Goal: Task Accomplishment & Management: Manage account settings

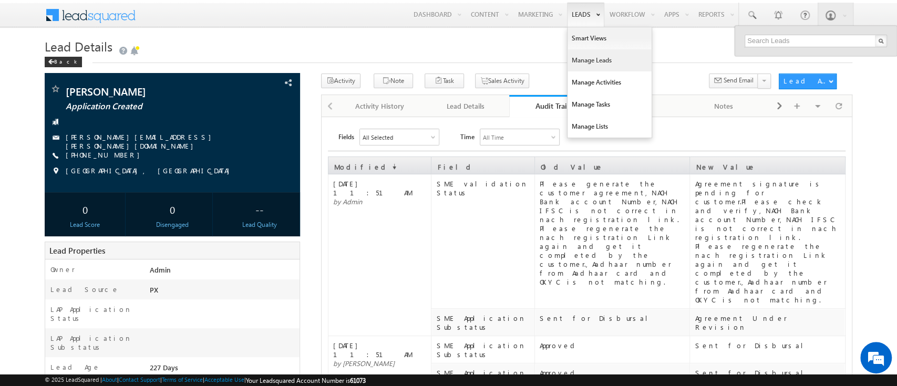
click at [594, 58] on link "Manage Leads" at bounding box center [610, 60] width 84 height 22
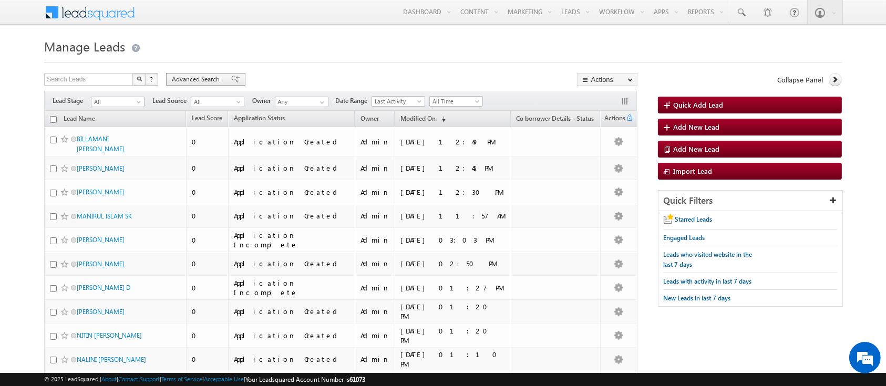
click at [185, 80] on span "Advanced Search" at bounding box center [197, 79] width 51 height 9
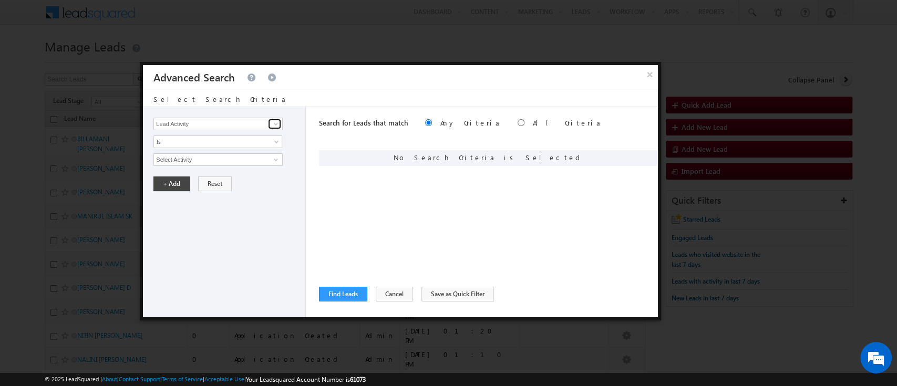
click at [269, 124] on link at bounding box center [274, 124] width 13 height 11
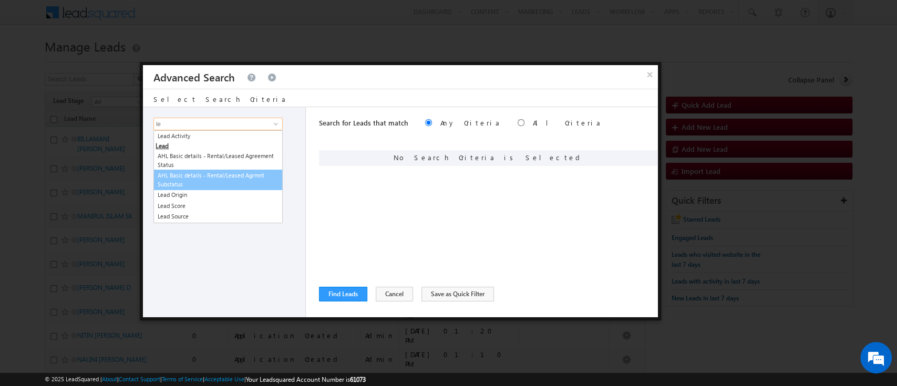
type input "l"
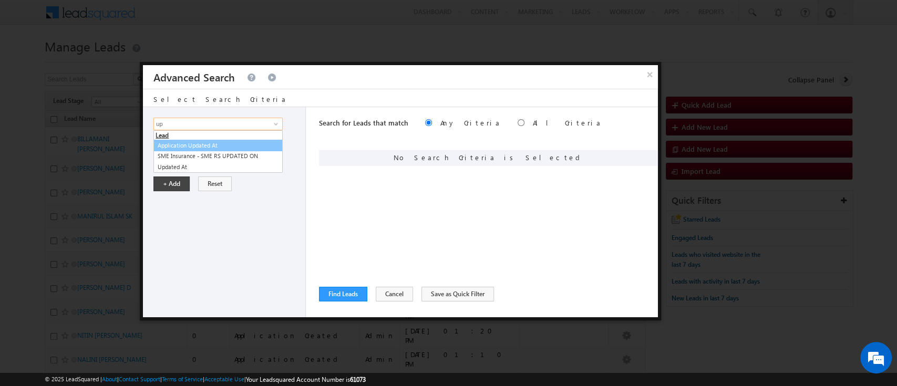
type input "u"
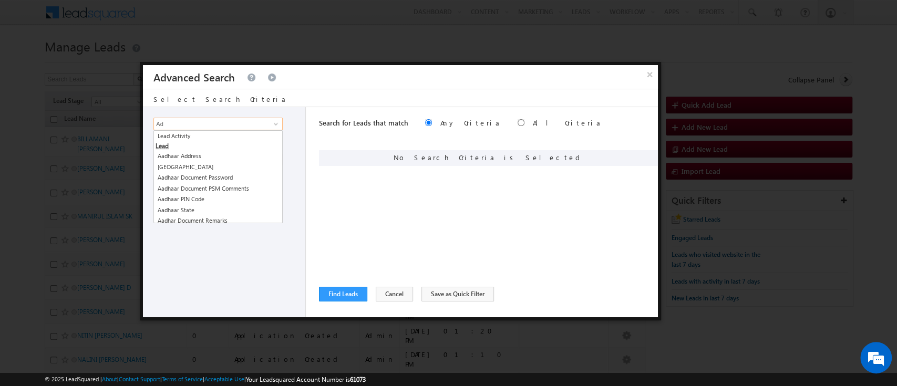
type input "A"
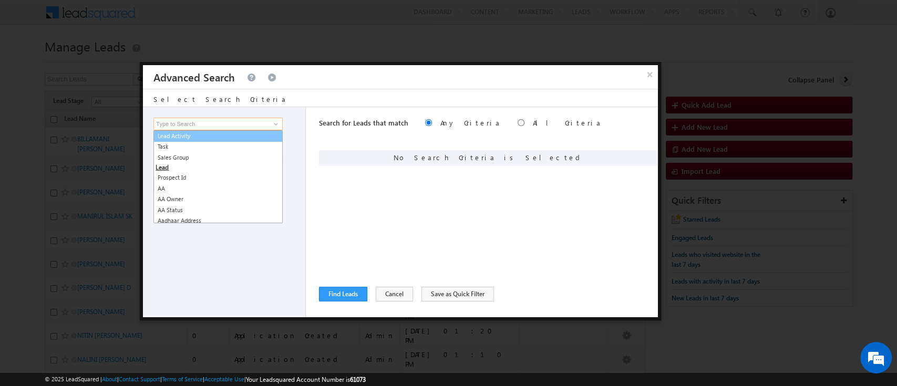
click at [252, 133] on link "Lead Activity" at bounding box center [218, 136] width 129 height 12
type input "Lead Activity"
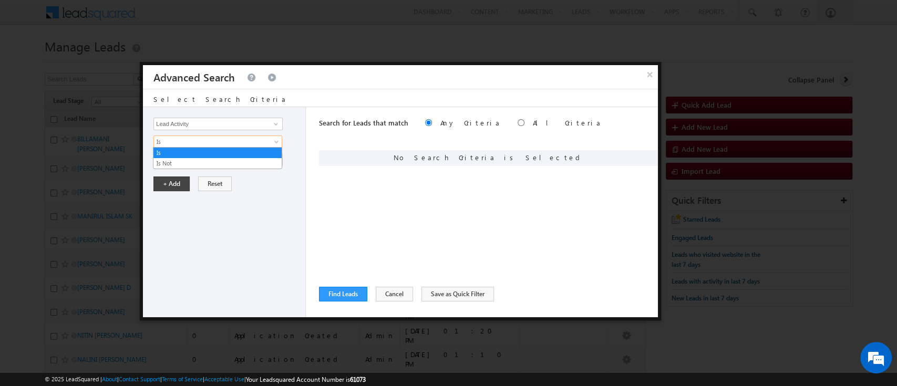
click at [246, 142] on span "Is" at bounding box center [211, 141] width 114 height 9
click at [239, 208] on div "Lead Activity Task Sales Group Prospect Id AA AA Owner AA Status Aadhaar Addres…" at bounding box center [224, 212] width 163 height 210
click at [247, 163] on input "Select Activity" at bounding box center [218, 160] width 129 height 13
click at [272, 162] on span at bounding box center [276, 160] width 8 height 8
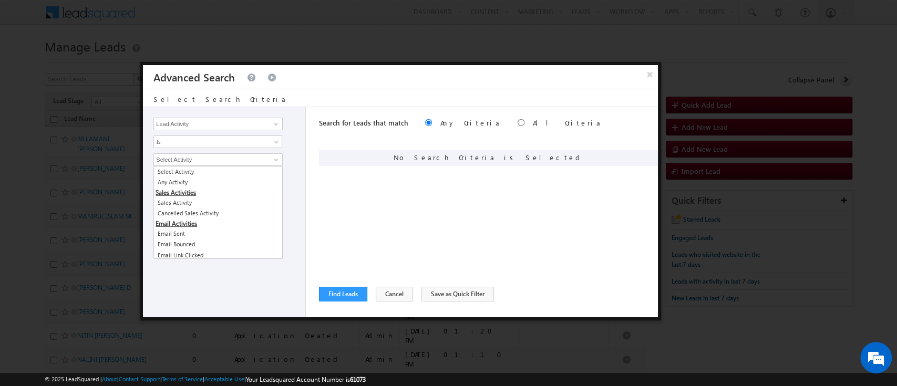
click at [228, 286] on div "Lead Activity Task Sales Group Prospect Id AA AA Owner AA Status Aadhaar Addres…" at bounding box center [224, 212] width 163 height 210
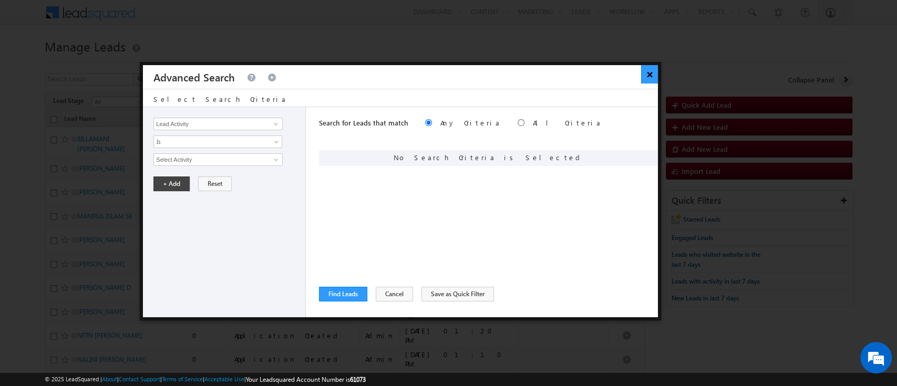
click at [651, 74] on button "×" at bounding box center [649, 74] width 17 height 18
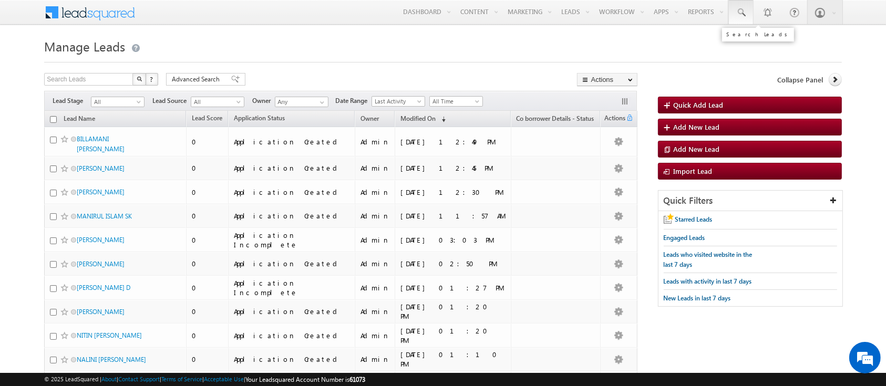
click at [742, 10] on span at bounding box center [741, 12] width 11 height 11
click at [747, 38] on input "text" at bounding box center [805, 41] width 142 height 13
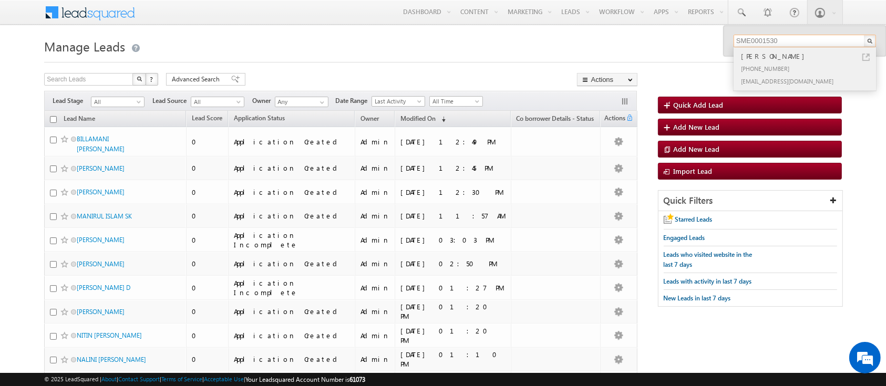
type input "SME0001530"
click at [790, 66] on div "+91-8855445522" at bounding box center [809, 68] width 141 height 13
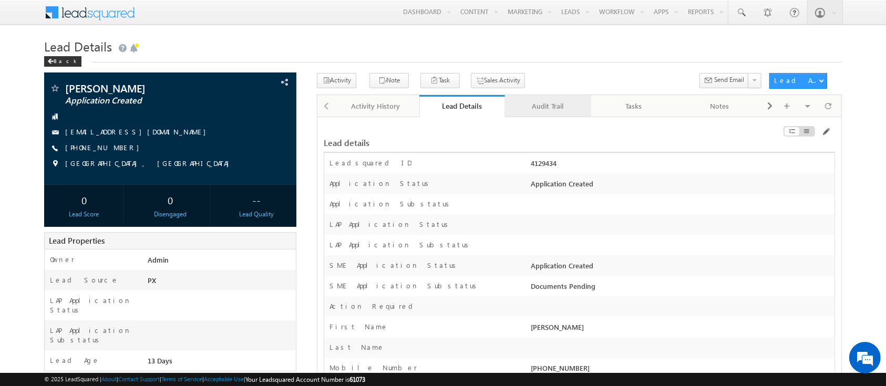
click at [567, 114] on link "Audit Trail" at bounding box center [548, 106] width 86 height 22
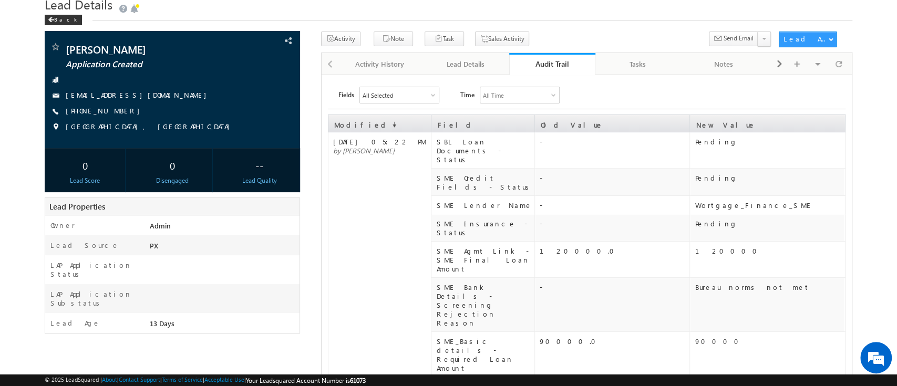
scroll to position [446, 0]
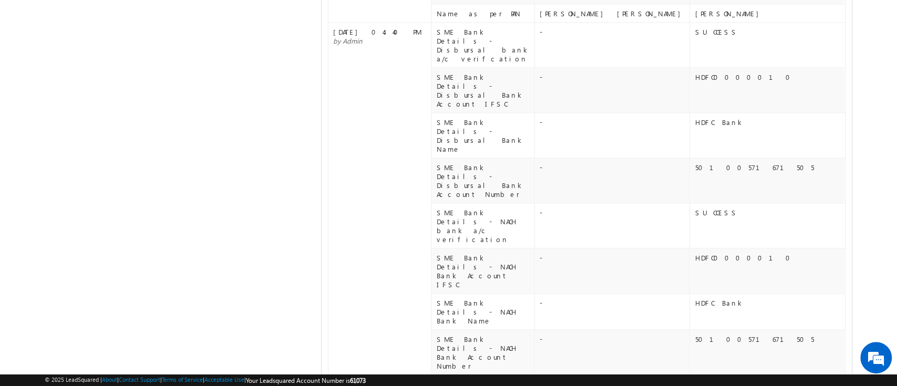
scroll to position [1073, 0]
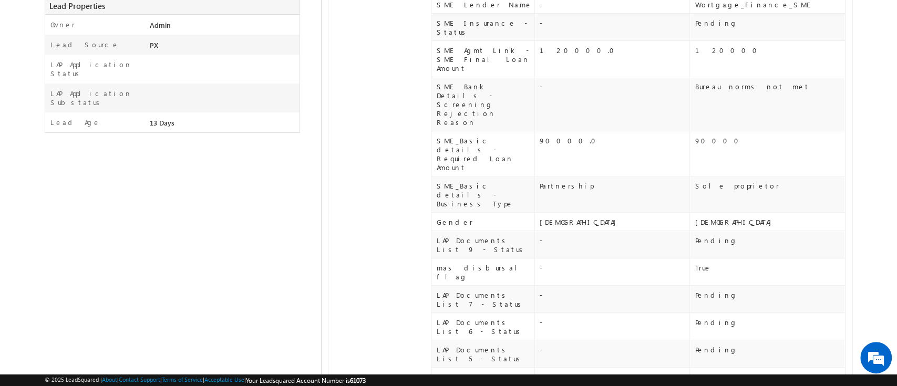
scroll to position [0, 0]
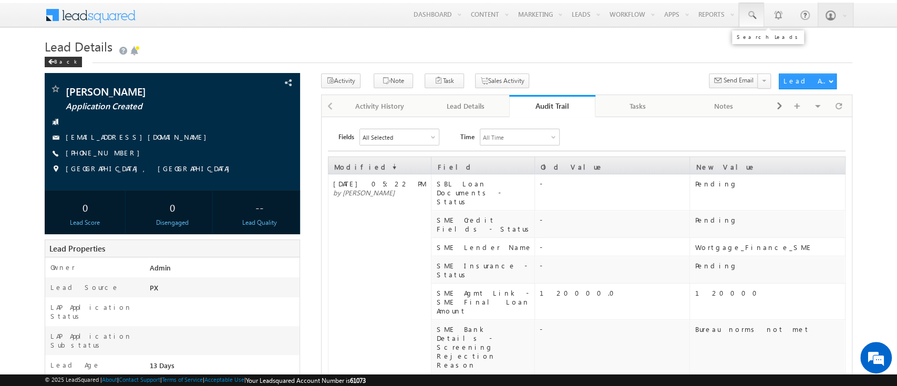
click at [749, 9] on link at bounding box center [751, 15] width 25 height 24
click at [767, 36] on input "text" at bounding box center [816, 41] width 142 height 13
paste input "SME0001530"
type input "SME0001530"
paste input "SME0001058"
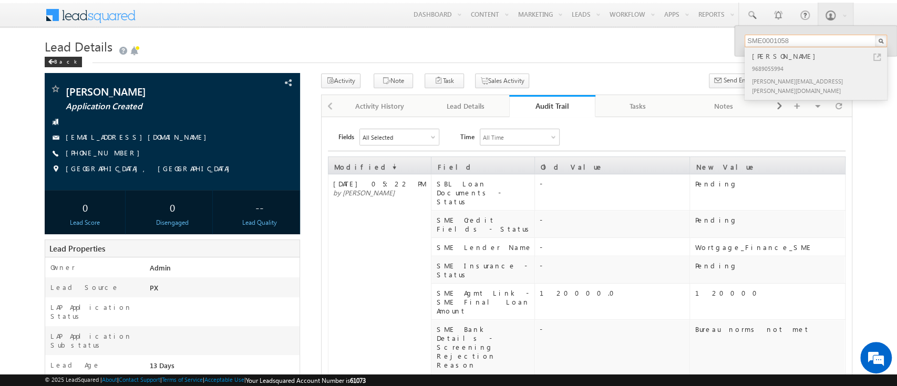
type input "SME0001058"
click at [823, 65] on div "9689055994" at bounding box center [820, 68] width 141 height 13
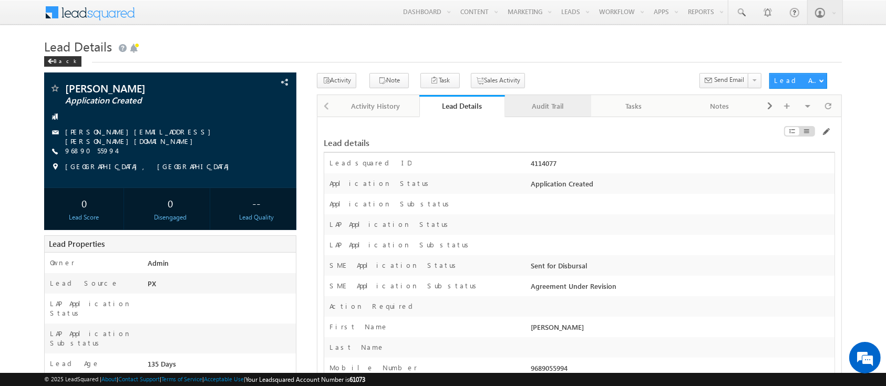
click at [551, 115] on link "Audit Trail" at bounding box center [548, 106] width 86 height 22
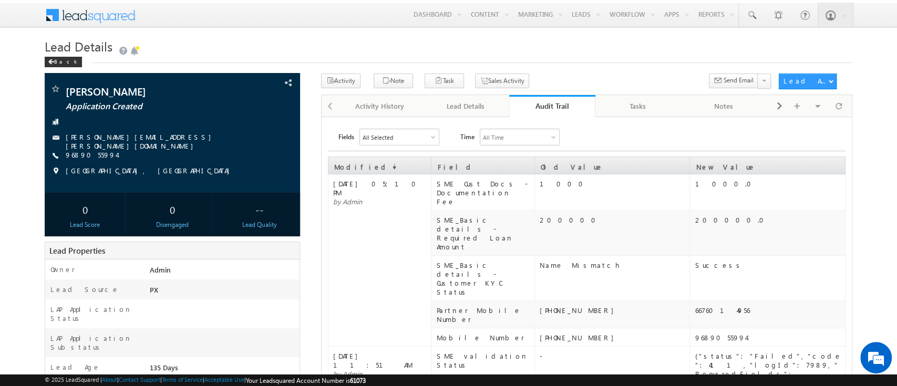
click at [552, 111] on link "Audit Trail" at bounding box center [552, 106] width 86 height 22
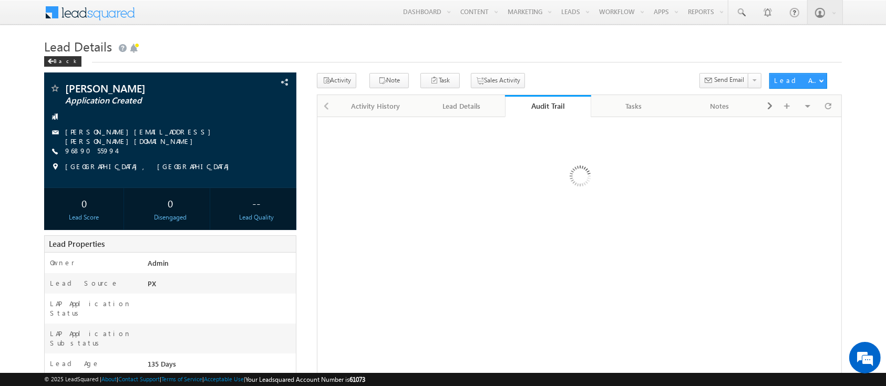
click at [552, 111] on link "Audit Trail" at bounding box center [548, 106] width 86 height 22
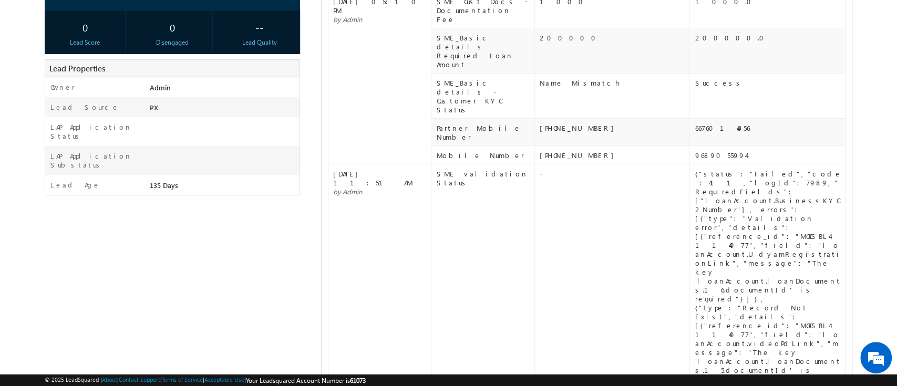
drag, startPoint x: 795, startPoint y: 235, endPoint x: 688, endPoint y: 125, distance: 153.5
click at [688, 165] on tr "16 Sep 2025 11:51 AM by Admin SME validation Status - {"status":"Failed","code"…" at bounding box center [586, 295] width 517 height 260
click at [635, 165] on td "-" at bounding box center [612, 295] width 155 height 260
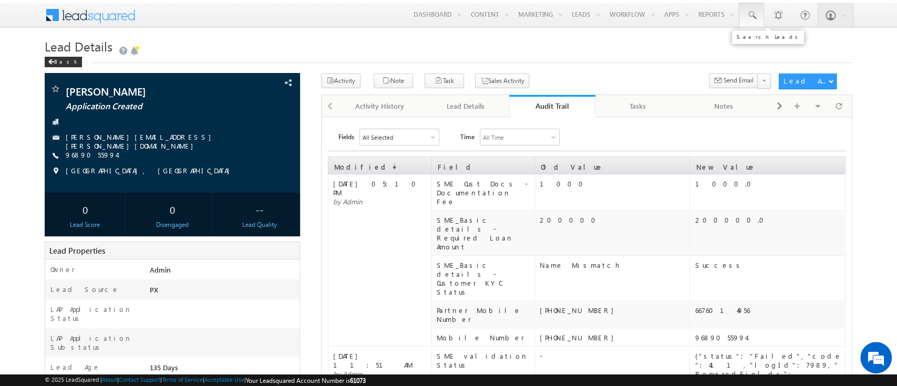
click at [744, 19] on link at bounding box center [751, 15] width 25 height 24
click at [779, 40] on input "text" at bounding box center [816, 41] width 142 height 13
click at [755, 38] on input "text" at bounding box center [816, 41] width 142 height 13
paste input "SME0001074"
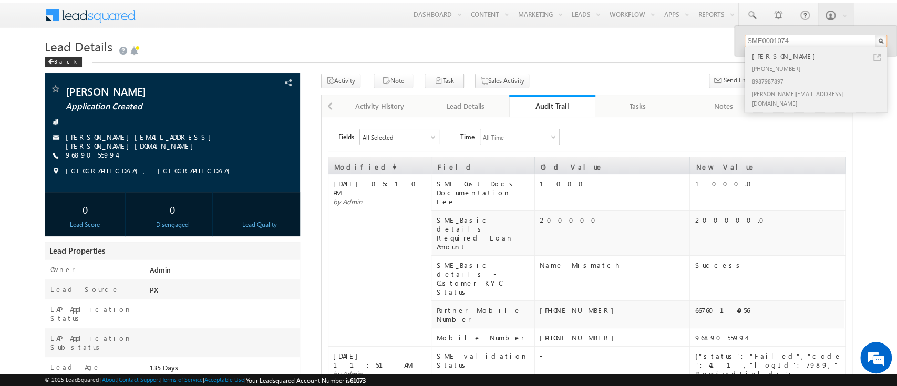
type input "SME0001074"
click at [805, 64] on div "+91-9686279293" at bounding box center [820, 68] width 141 height 13
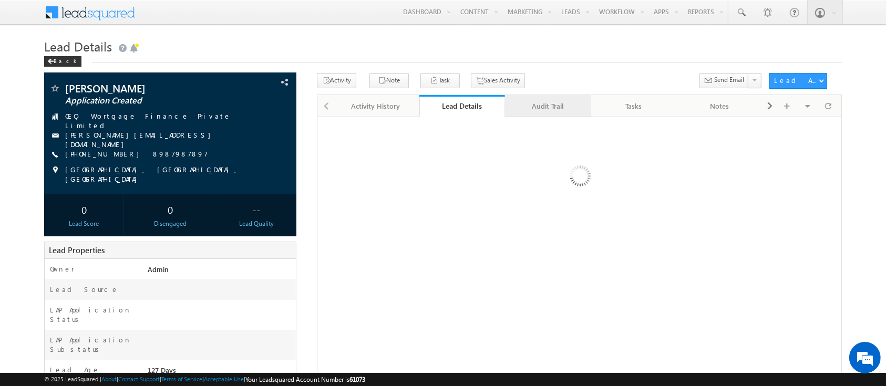
click at [549, 108] on div "Audit Trail" at bounding box center [548, 106] width 68 height 13
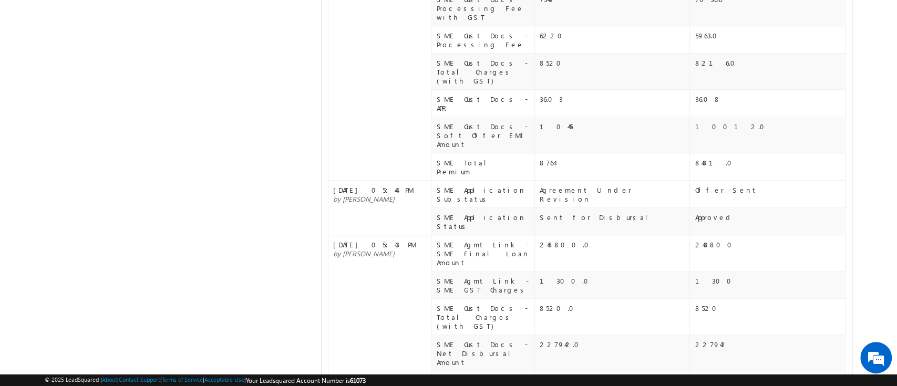
scroll to position [736, 0]
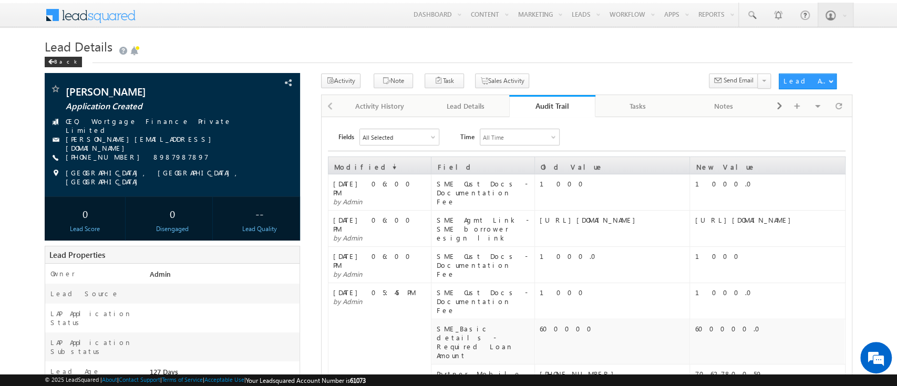
scroll to position [1, 0]
click at [307, 49] on h1 "Lead Details" at bounding box center [448, 46] width 807 height 18
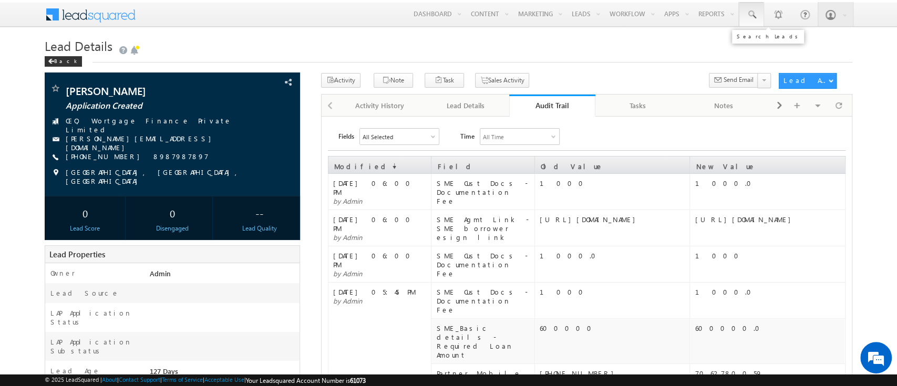
click at [755, 22] on link at bounding box center [751, 14] width 25 height 24
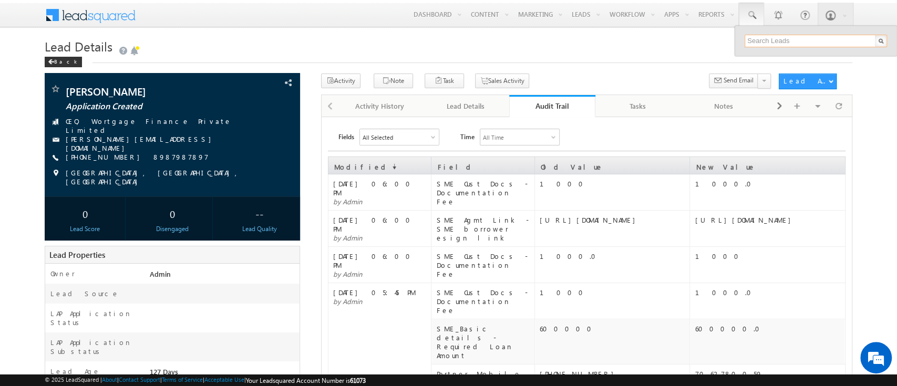
click at [765, 40] on input "text" at bounding box center [816, 41] width 142 height 13
paste input "SME0001505"
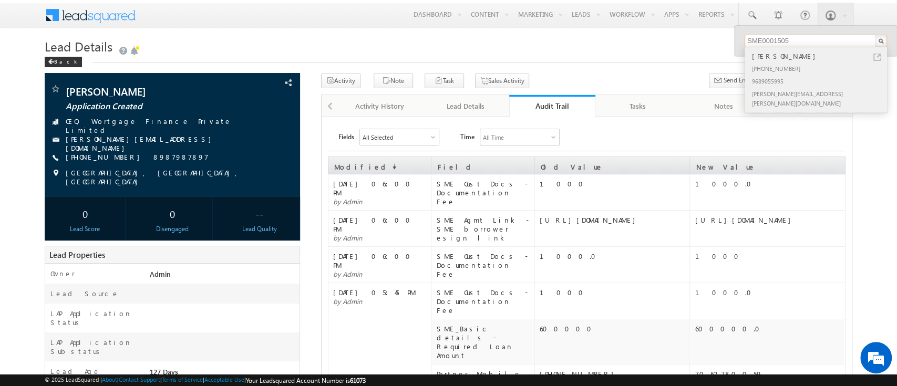
type input "SME0001505"
click at [758, 72] on div "[PHONE_NUMBER]" at bounding box center [820, 68] width 141 height 13
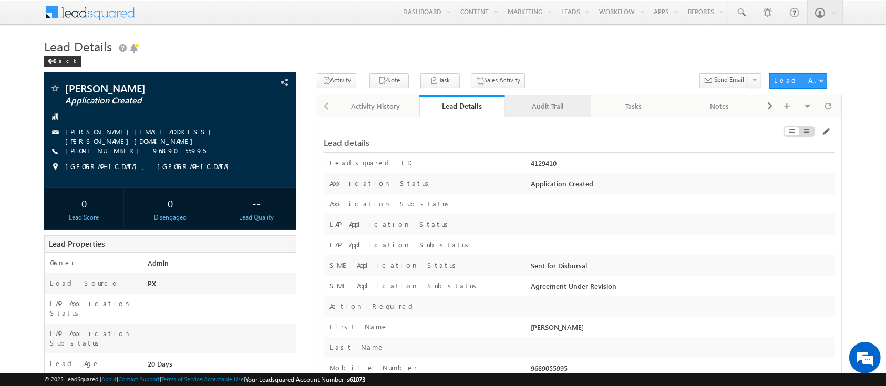
click at [559, 108] on div "Audit Trail" at bounding box center [548, 106] width 68 height 13
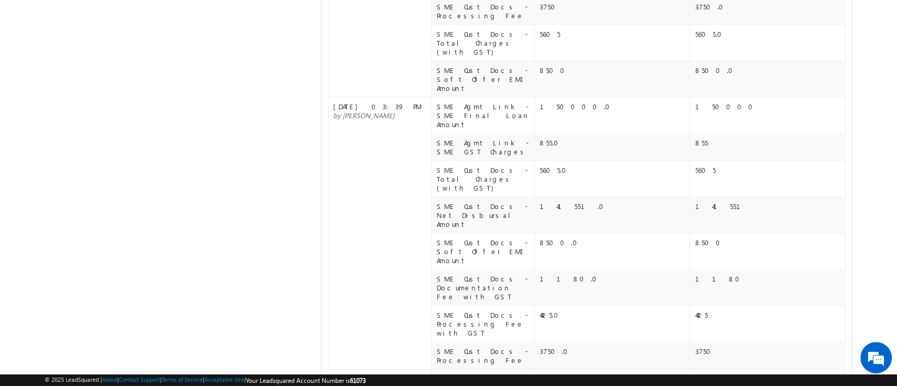
scroll to position [782, 0]
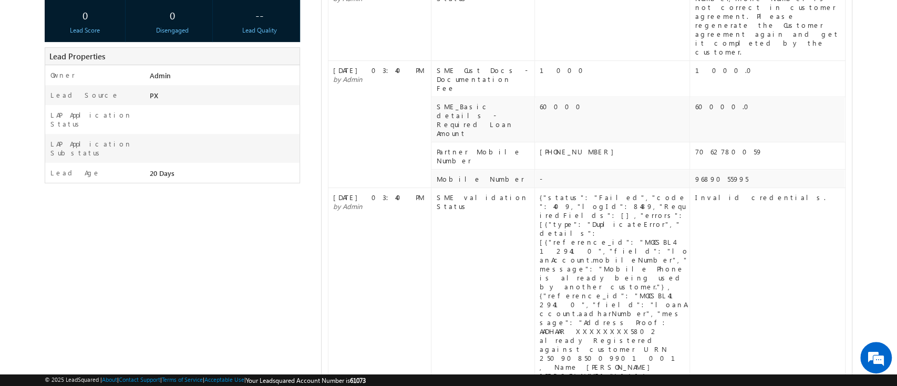
scroll to position [0, 0]
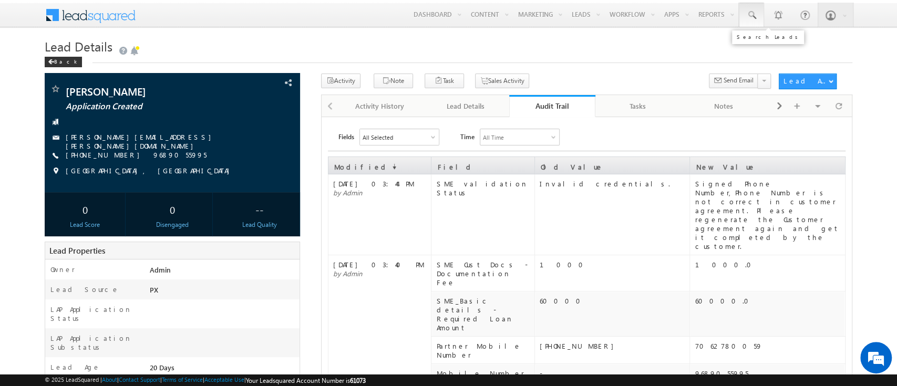
click at [752, 16] on span at bounding box center [752, 15] width 11 height 11
click at [759, 32] on div at bounding box center [816, 41] width 162 height 30
click at [759, 35] on input "text" at bounding box center [816, 41] width 142 height 13
paste input "SME0000932"
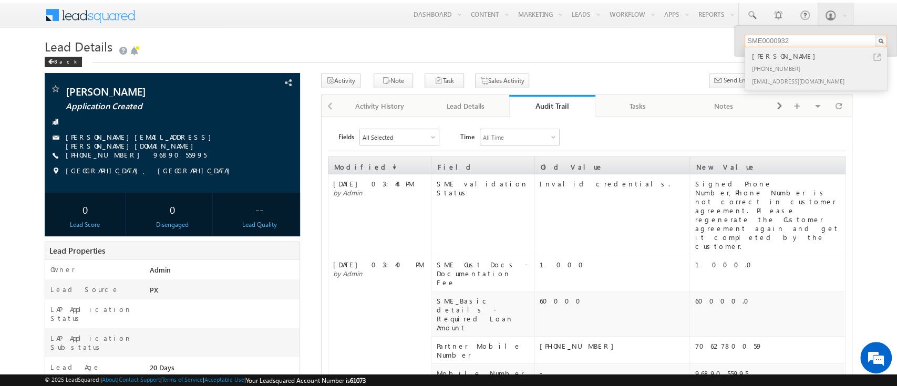
type input "SME0000932"
click at [795, 66] on div "[PHONE_NUMBER]" at bounding box center [820, 68] width 141 height 13
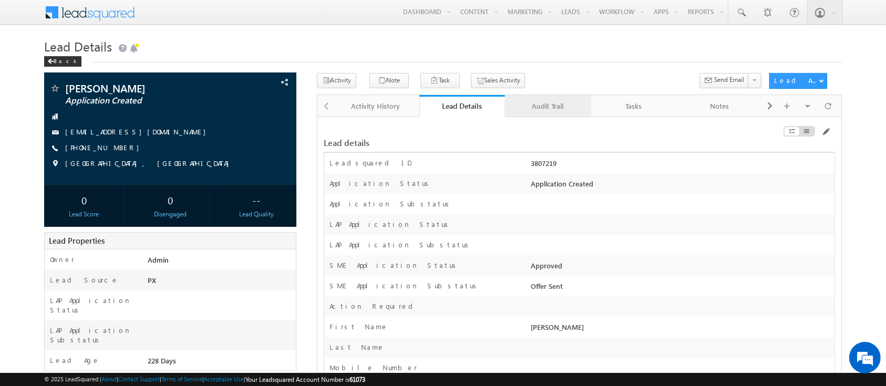
click at [555, 110] on div "Audit Trail" at bounding box center [548, 106] width 68 height 13
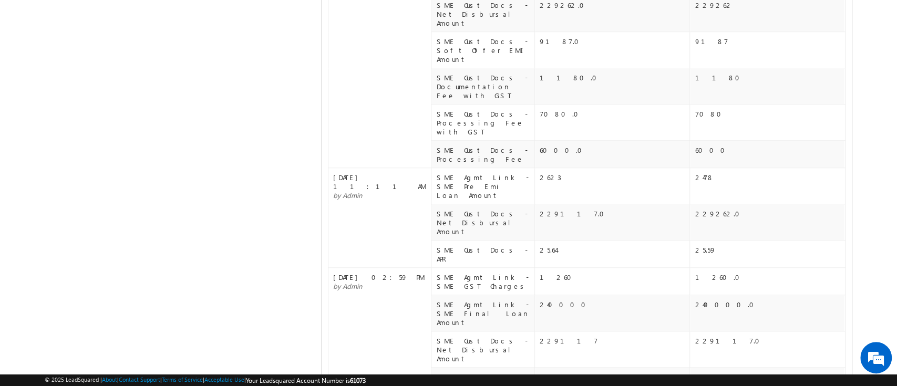
scroll to position [614, 0]
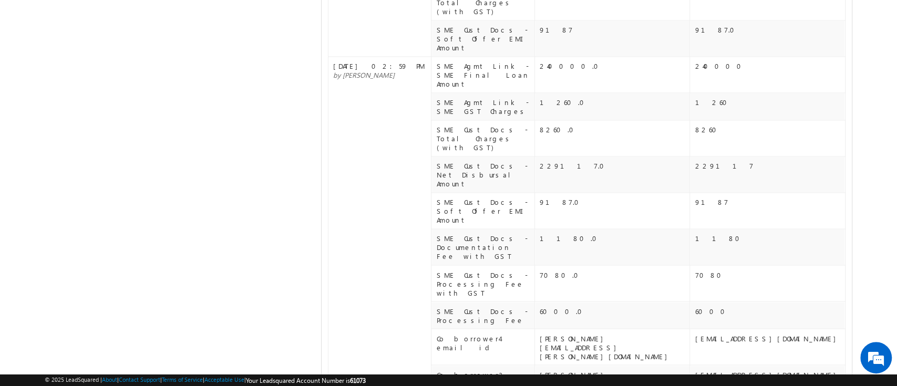
scroll to position [1354, 0]
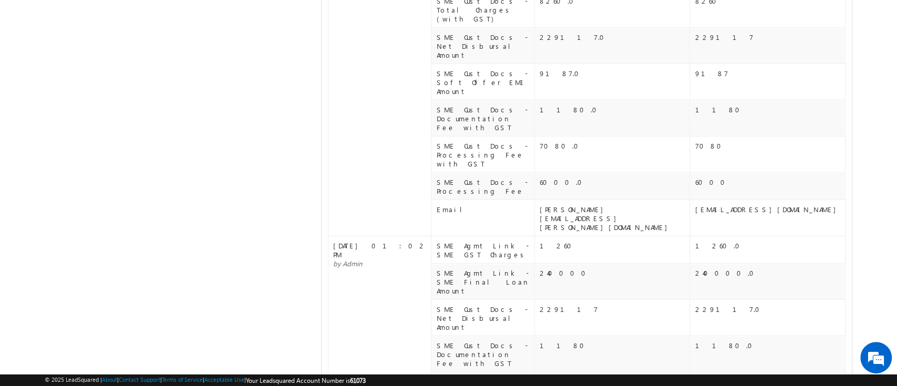
scroll to position [2019, 0]
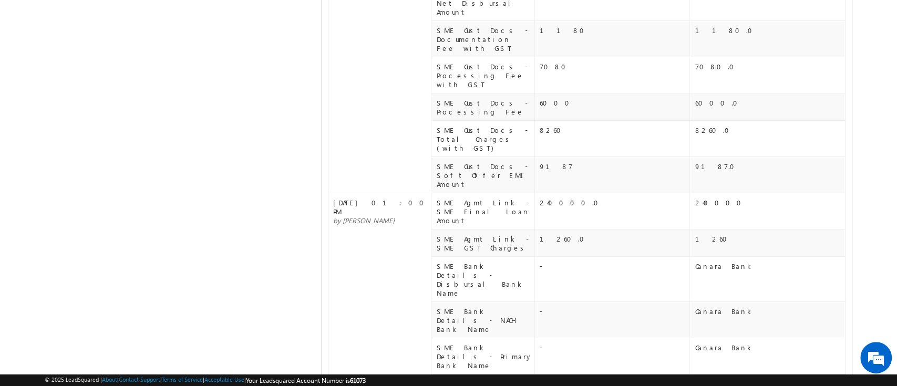
scroll to position [2843, 0]
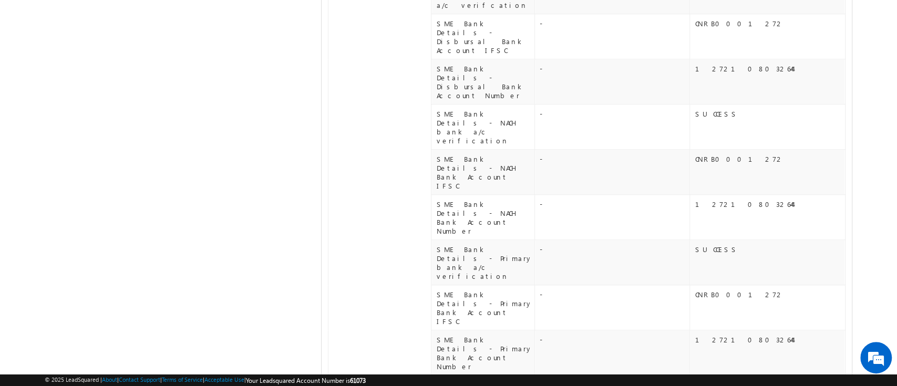
scroll to position [3517, 0]
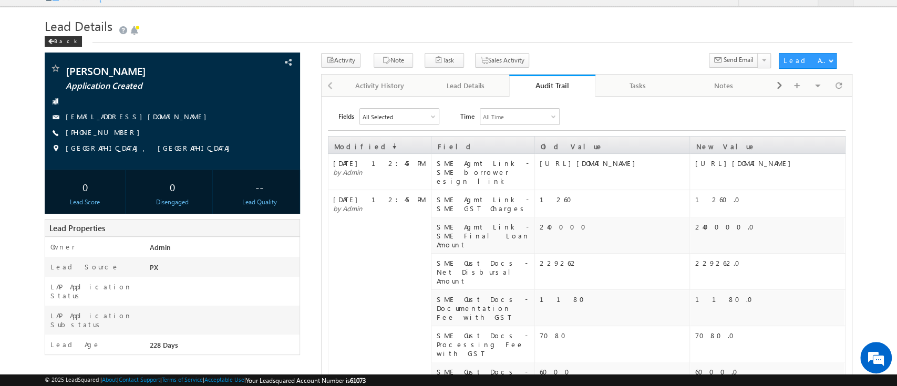
scroll to position [0, 0]
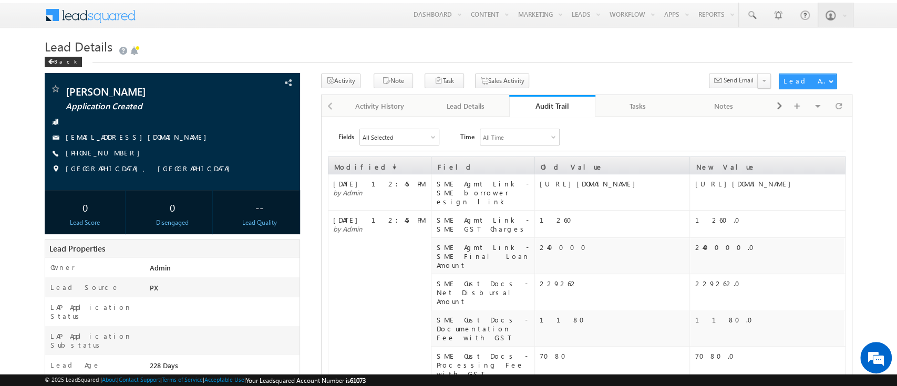
drag, startPoint x: 454, startPoint y: 109, endPoint x: 563, endPoint y: 181, distance: 130.8
click at [454, 109] on div "Lead Details" at bounding box center [466, 106] width 68 height 13
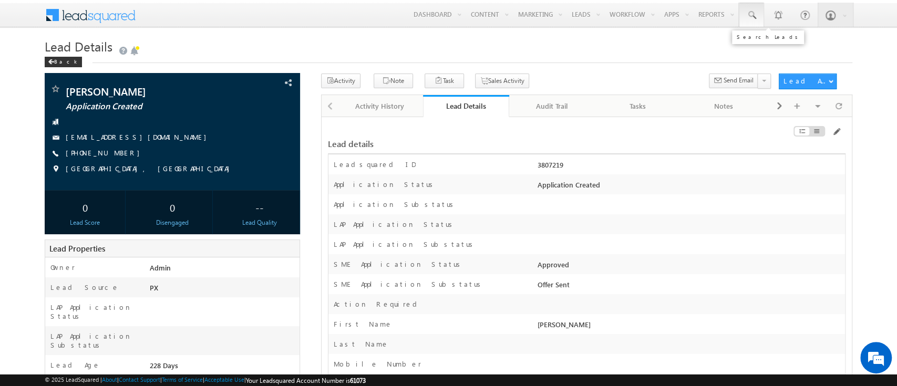
click at [753, 16] on span at bounding box center [752, 15] width 11 height 11
click at [774, 42] on input "text" at bounding box center [816, 41] width 142 height 13
paste input "SME0000531"
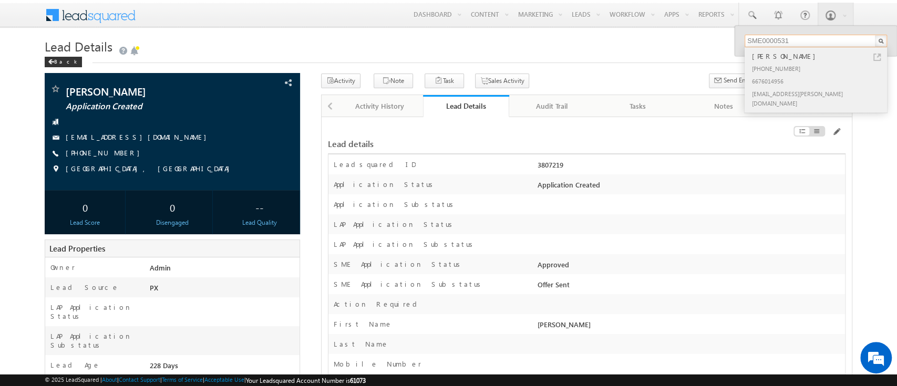
type input "SME0000531"
click at [792, 62] on div "+91-6676014956" at bounding box center [820, 68] width 141 height 13
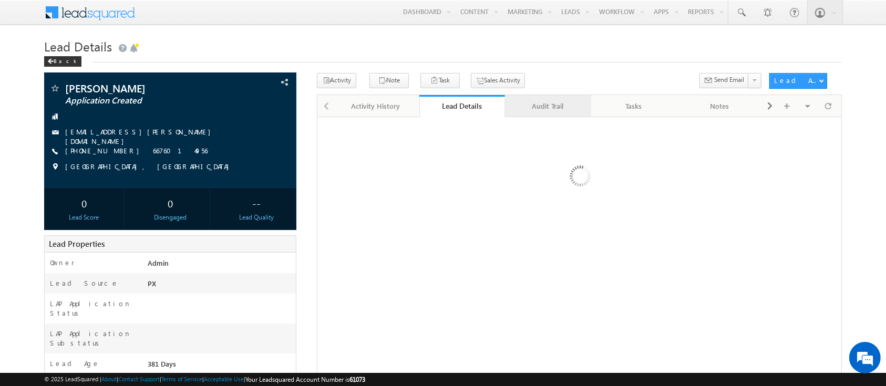
click at [536, 108] on div "Audit Trail" at bounding box center [548, 106] width 68 height 13
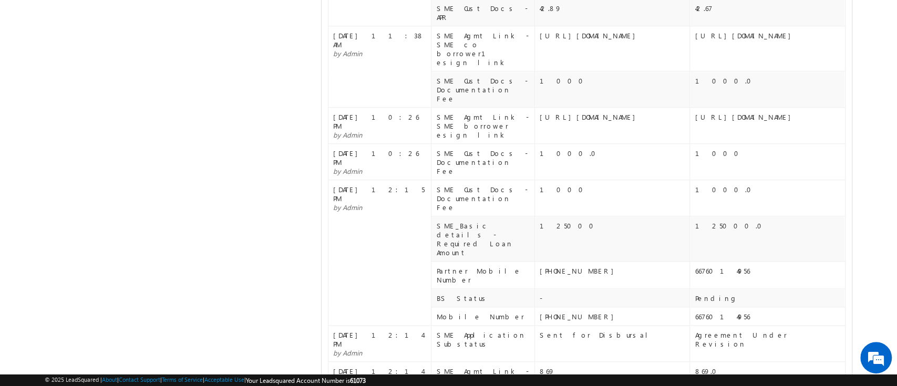
scroll to position [689, 0]
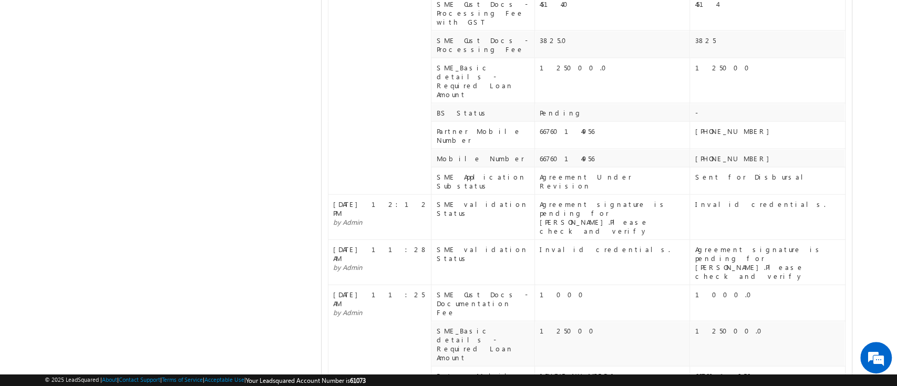
scroll to position [0, 0]
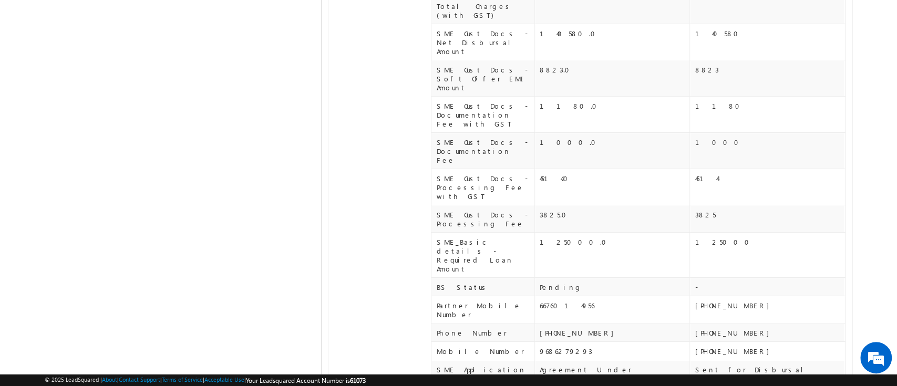
scroll to position [2431, 0]
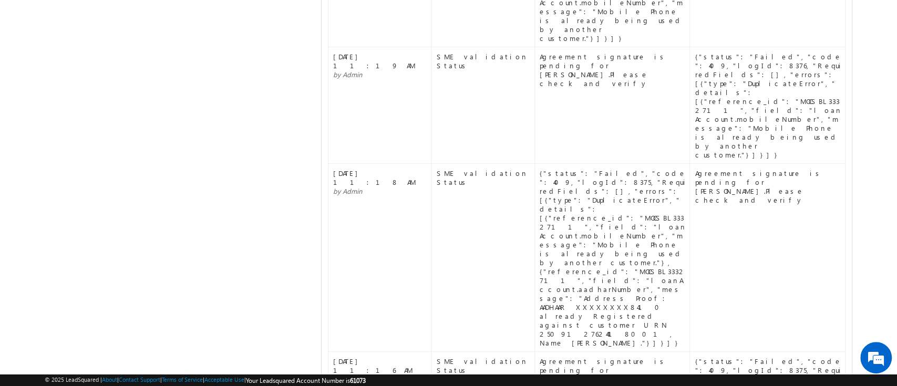
scroll to position [3105, 0]
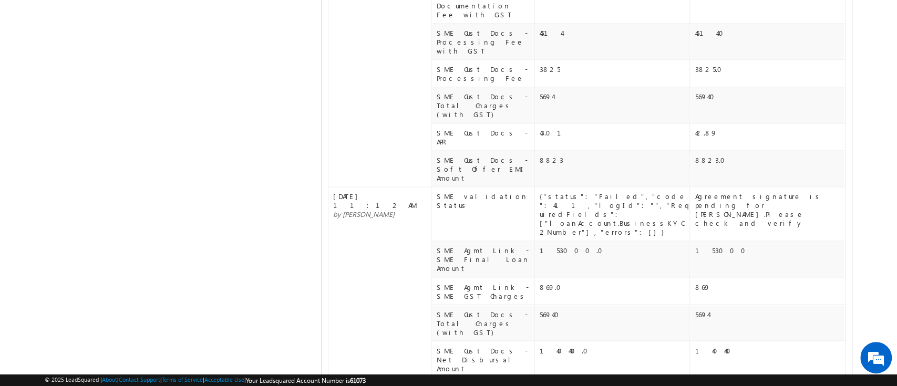
scroll to position [3911, 0]
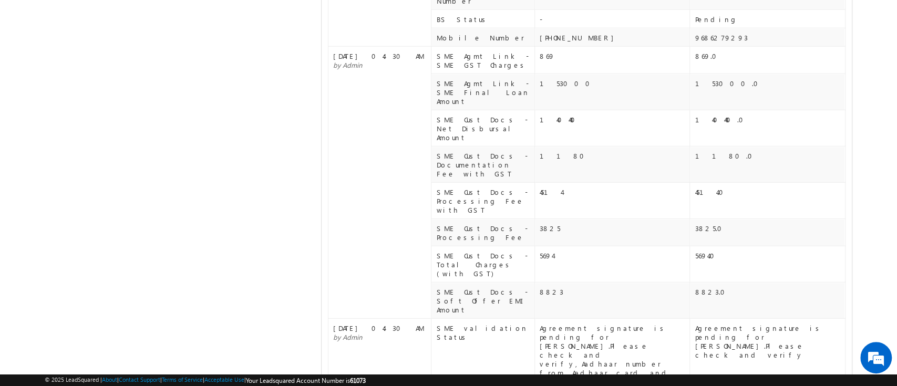
scroll to position [4679, 0]
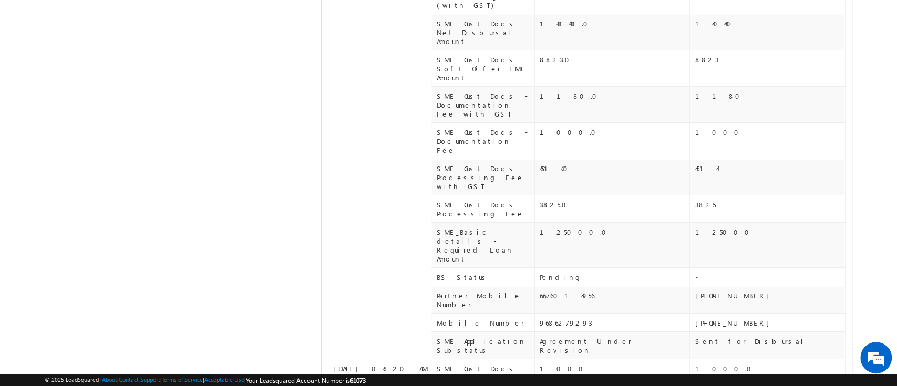
scroll to position [5746, 0]
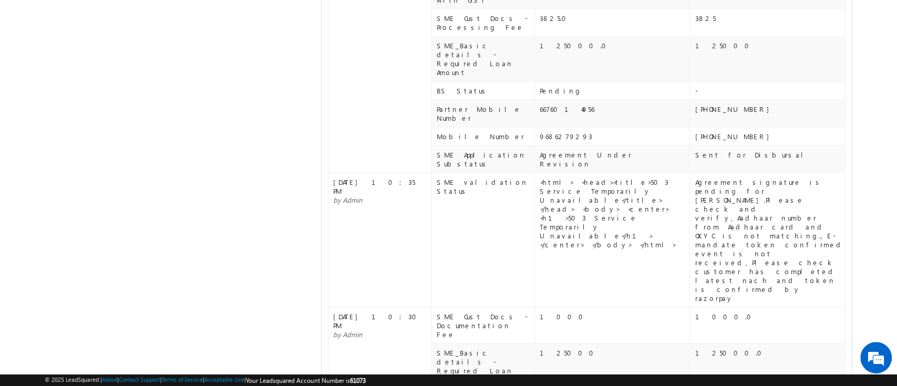
scroll to position [6590, 0]
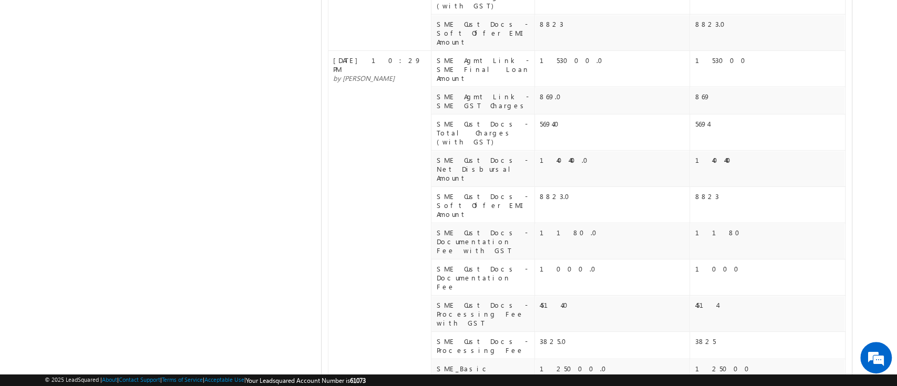
scroll to position [7573, 0]
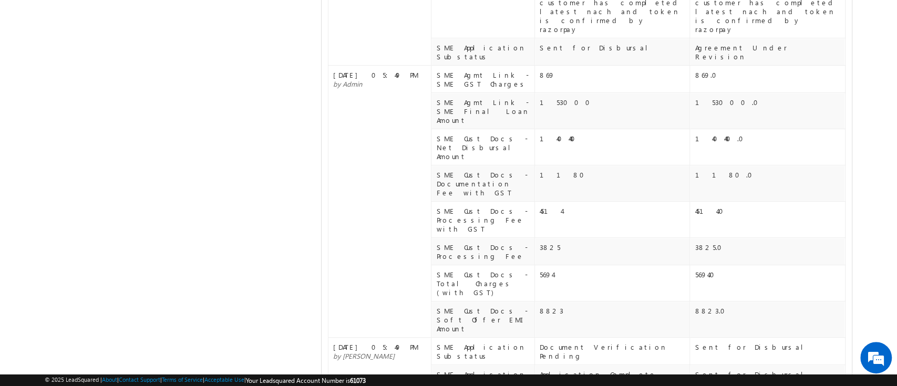
scroll to position [8230, 0]
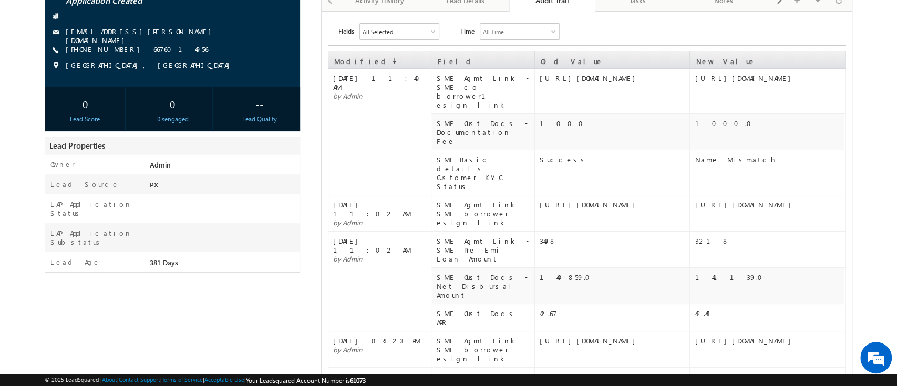
scroll to position [0, 0]
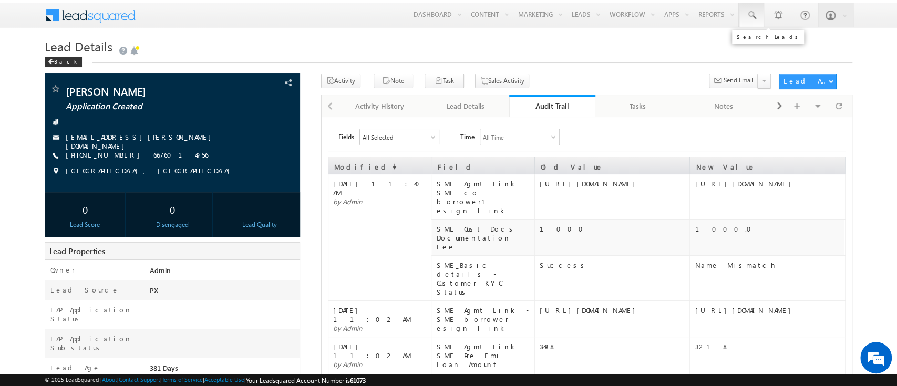
click at [759, 13] on link at bounding box center [751, 15] width 25 height 24
click at [768, 35] on input "text" at bounding box center [816, 41] width 142 height 13
paste input "SME0001074"
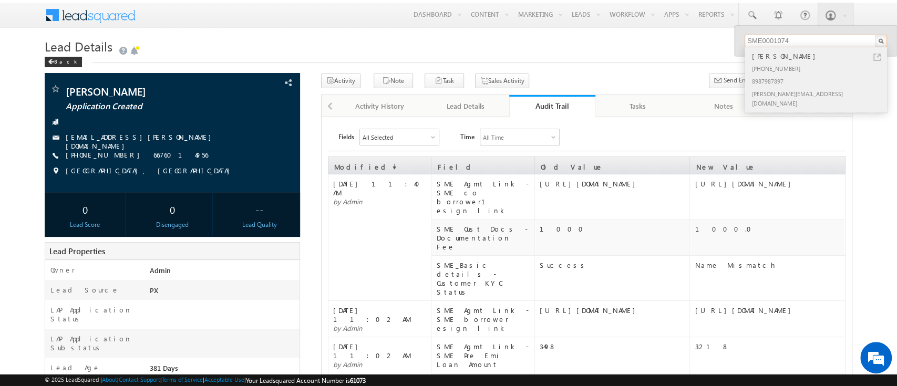
type input "SME0001074"
click at [799, 64] on div "[PHONE_NUMBER]" at bounding box center [820, 68] width 141 height 13
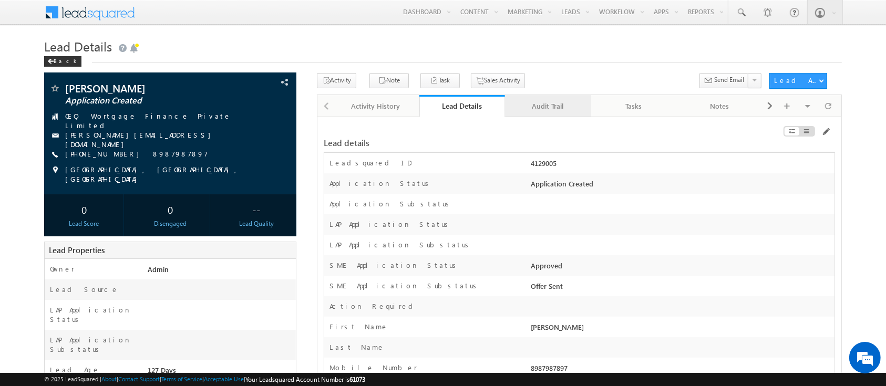
click at [545, 108] on div "Audit Trail" at bounding box center [548, 106] width 68 height 13
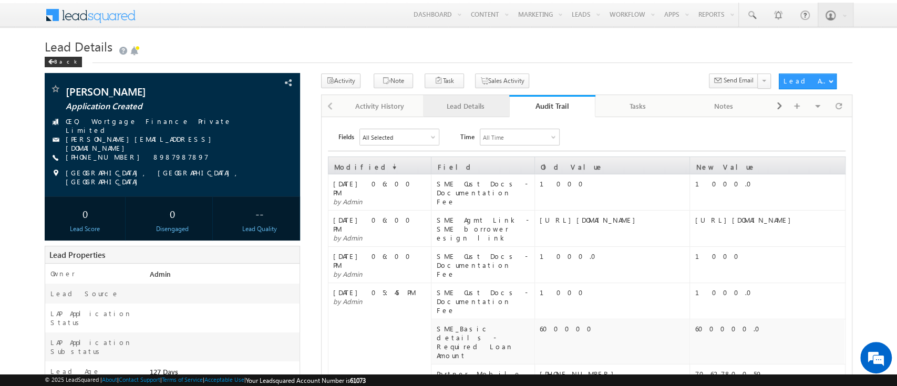
click at [471, 106] on div "Lead Details" at bounding box center [466, 106] width 68 height 13
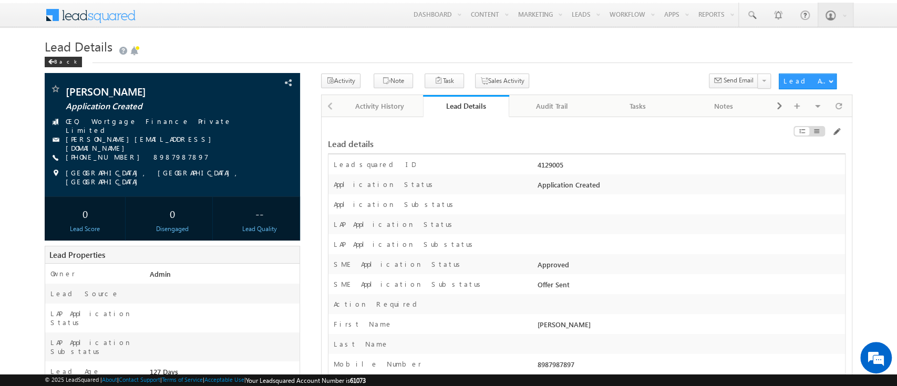
click at [554, 166] on div "4129005" at bounding box center [690, 167] width 310 height 15
copy div "4129005"
click at [639, 158] on div "Leadsquared ID 4129005" at bounding box center [587, 165] width 517 height 20
click at [742, 23] on link at bounding box center [751, 15] width 25 height 24
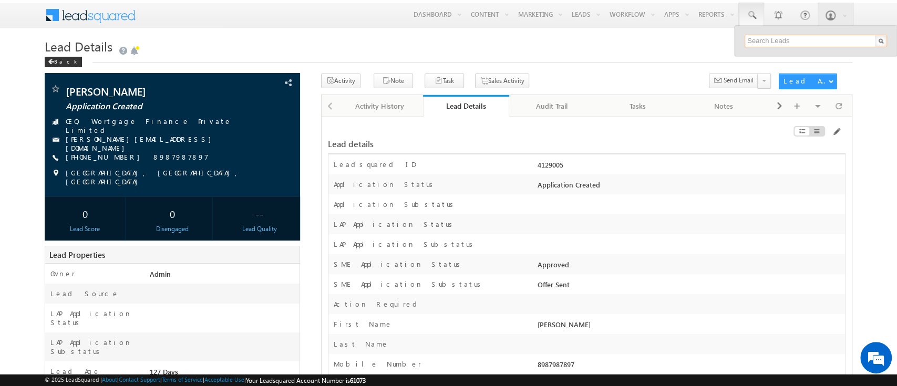
click at [784, 39] on input "text" at bounding box center [816, 41] width 142 height 13
paste input "SME0000469"
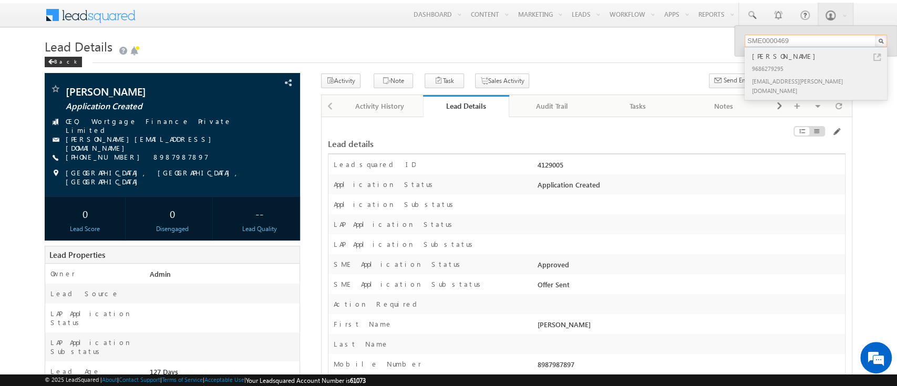
type input "SME0000469"
click at [816, 53] on div "[PERSON_NAME]" at bounding box center [820, 56] width 141 height 12
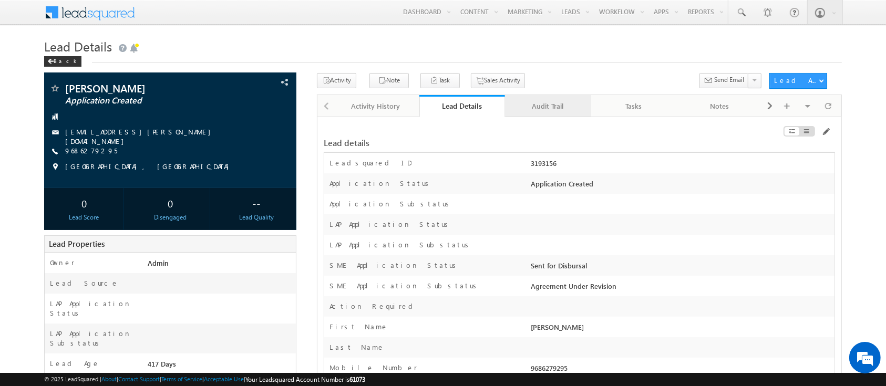
click at [555, 107] on div "Audit Trail" at bounding box center [548, 106] width 68 height 13
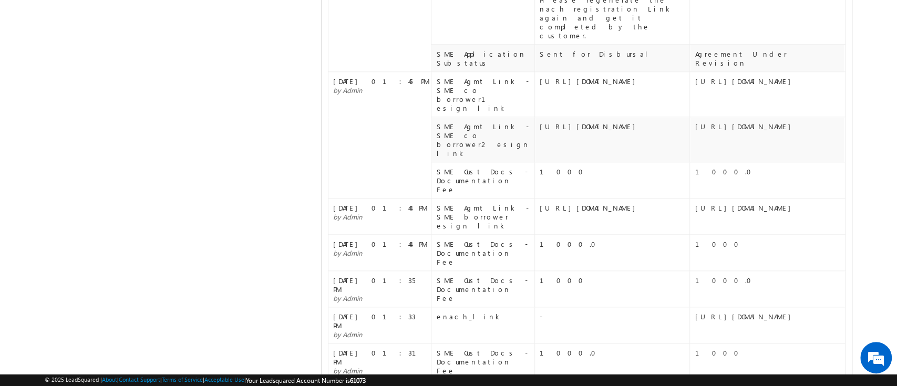
scroll to position [680, 0]
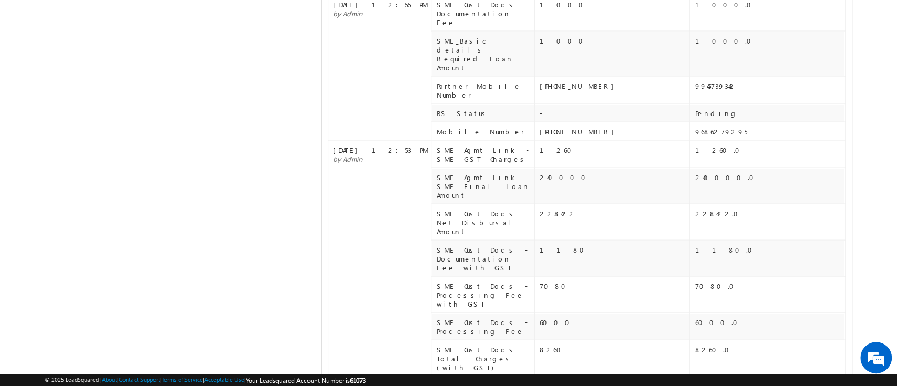
scroll to position [1439, 0]
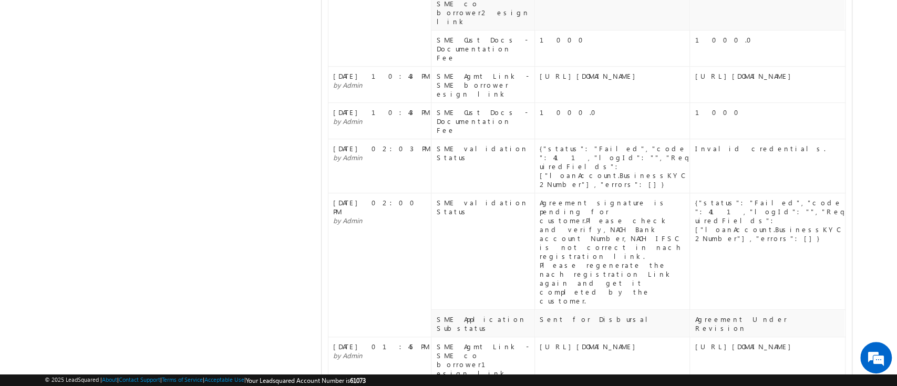
scroll to position [0, 0]
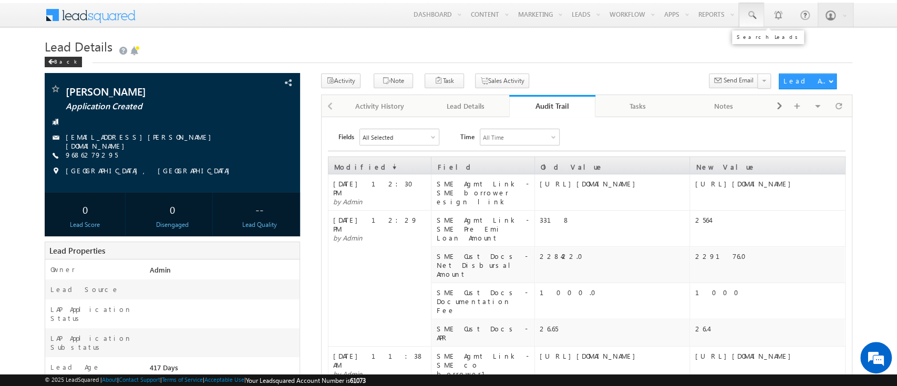
click at [754, 16] on span at bounding box center [752, 15] width 11 height 11
click at [760, 37] on input "text" at bounding box center [816, 41] width 142 height 13
paste input "SME0001074"
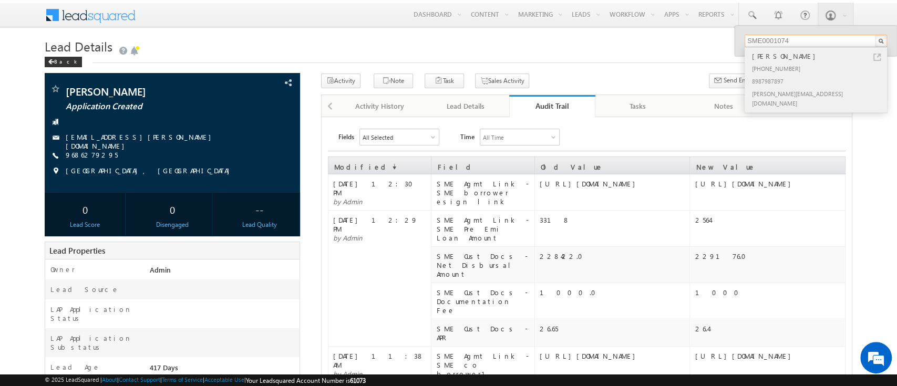
type input "SME0001074"
click at [808, 70] on div "[PHONE_NUMBER]" at bounding box center [820, 68] width 141 height 13
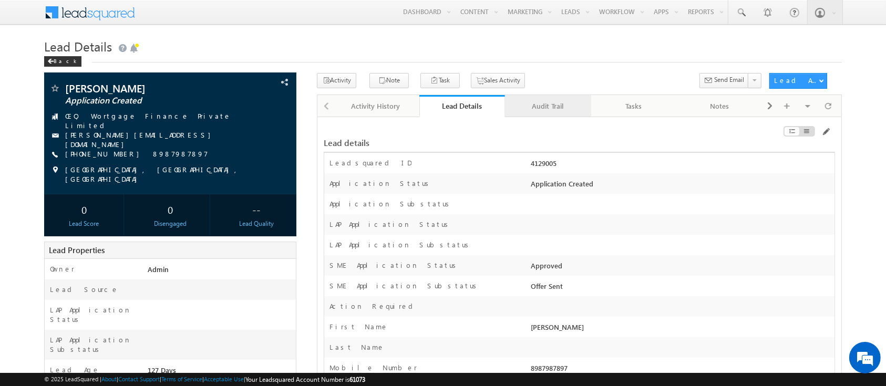
click at [538, 108] on div "Audit Trail" at bounding box center [548, 106] width 68 height 13
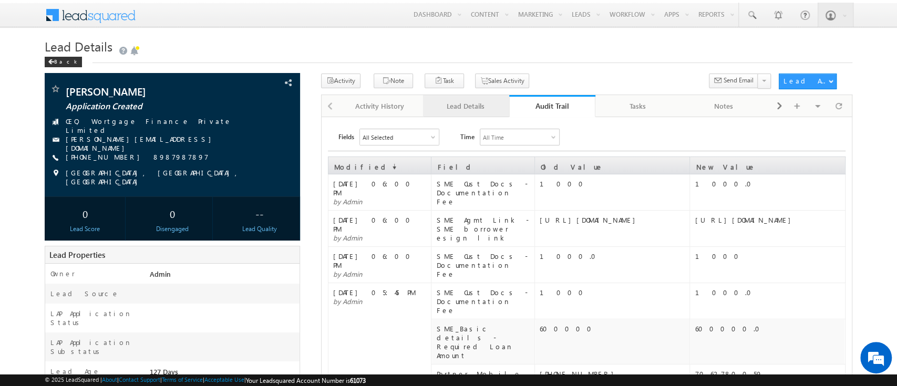
click at [462, 111] on div "Lead Details" at bounding box center [466, 106] width 68 height 13
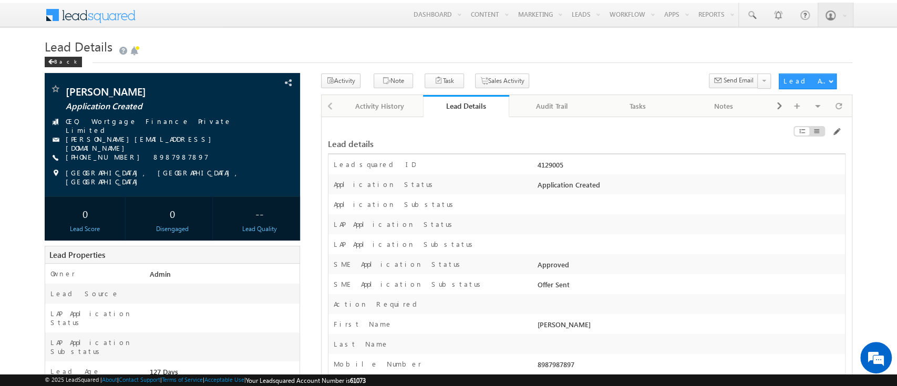
click at [540, 167] on div "4129005" at bounding box center [690, 167] width 310 height 15
copy div "4129005"
click at [553, 106] on div "Audit Trail" at bounding box center [552, 106] width 68 height 13
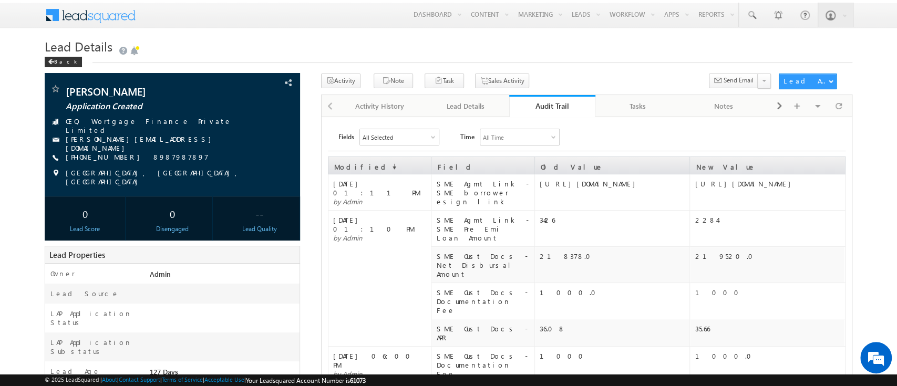
click at [549, 101] on div "Audit Trail" at bounding box center [552, 106] width 70 height 10
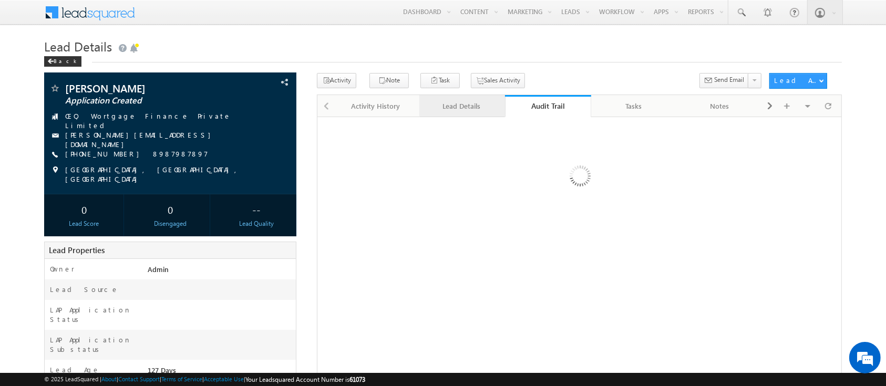
click at [466, 105] on div "Lead Details" at bounding box center [462, 106] width 68 height 13
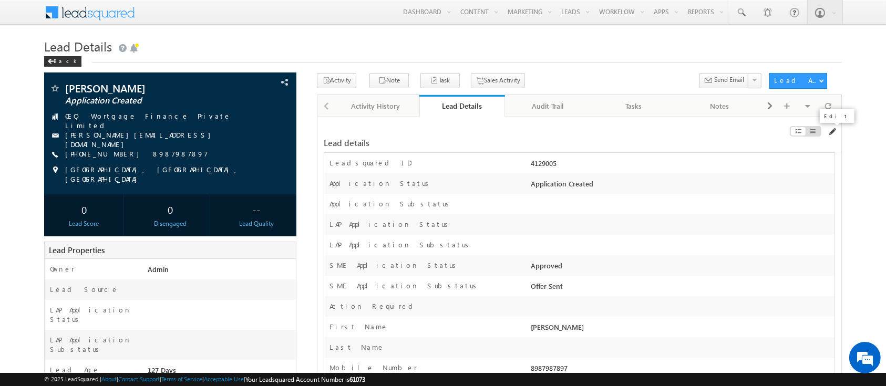
click at [833, 129] on span at bounding box center [832, 132] width 8 height 8
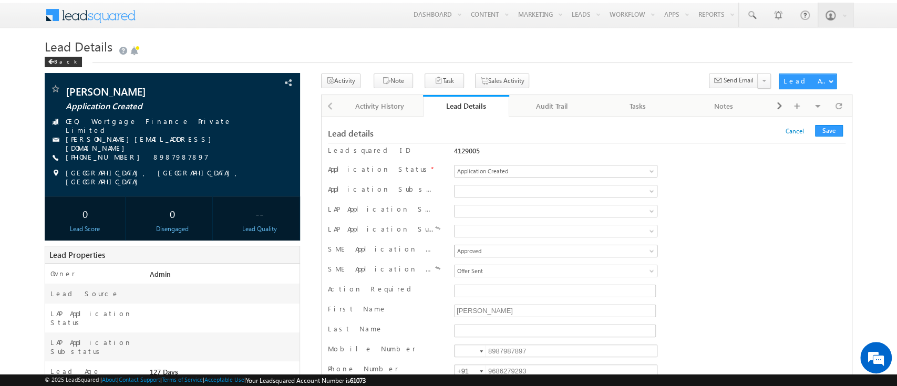
click at [611, 253] on span "Approved" at bounding box center [537, 251] width 164 height 9
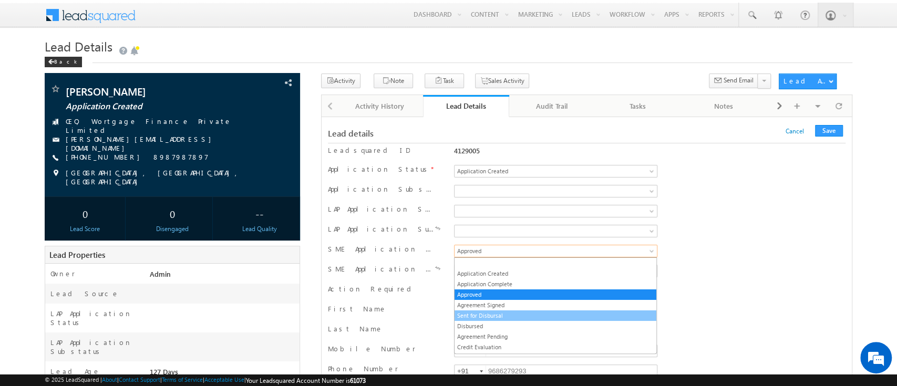
click at [564, 317] on link "Sent for Disbursal" at bounding box center [556, 315] width 202 height 9
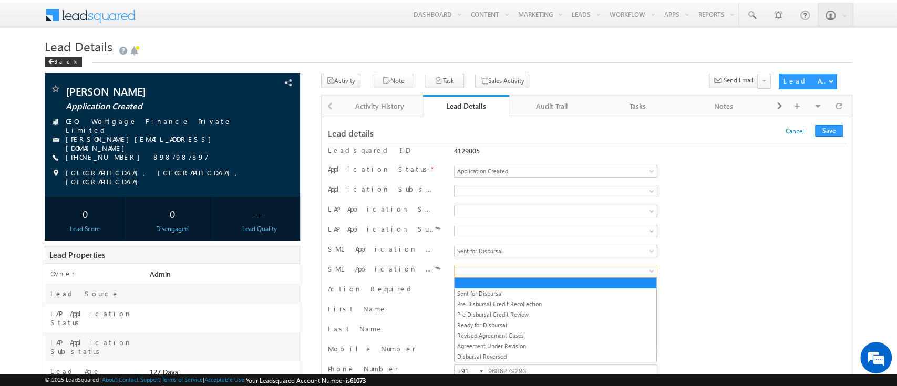
click at [644, 270] on link at bounding box center [555, 271] width 203 height 13
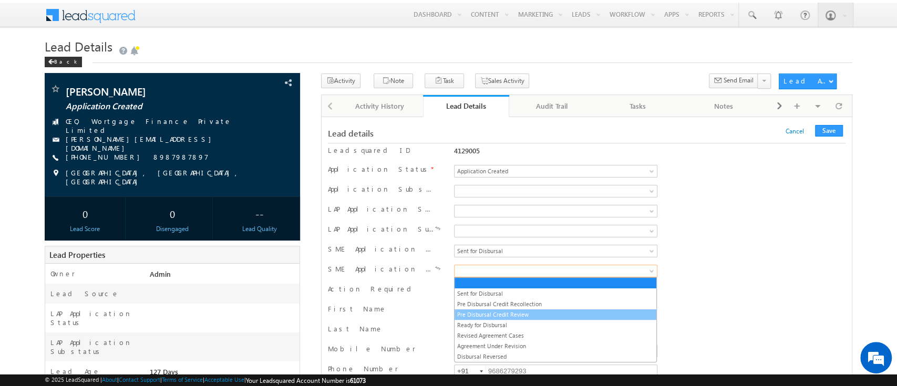
click at [589, 315] on link "Pre Disbursal Credit Review" at bounding box center [556, 314] width 202 height 9
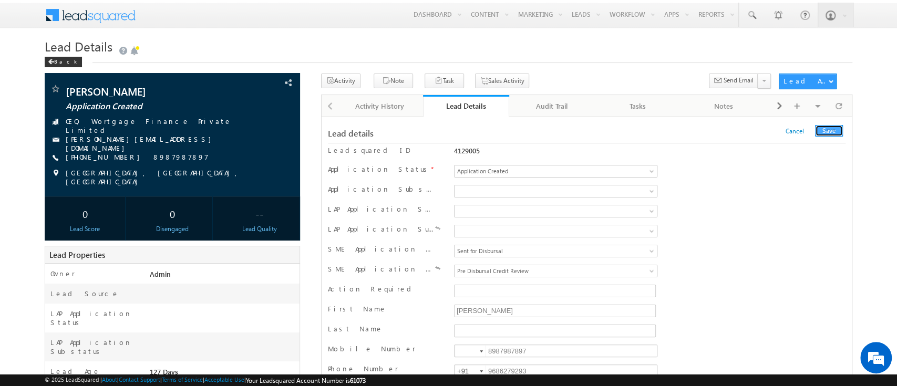
click at [834, 129] on button "Save" at bounding box center [829, 131] width 28 height 12
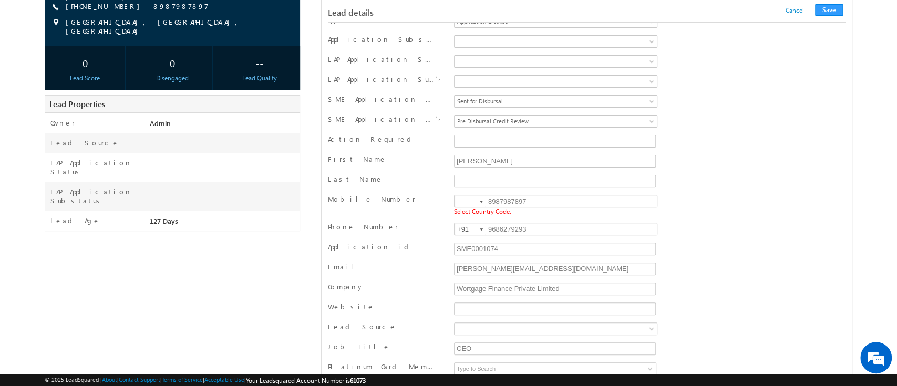
click at [480, 203] on div at bounding box center [481, 202] width 3 height 2
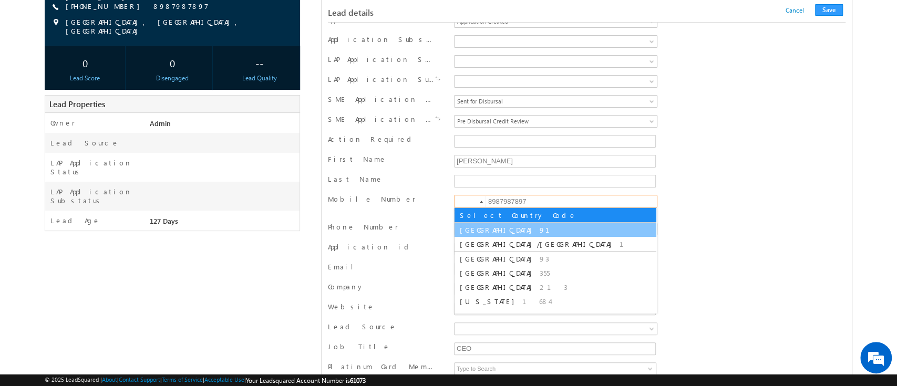
click at [540, 230] on span "91" at bounding box center [551, 230] width 23 height 9
type input "+91"
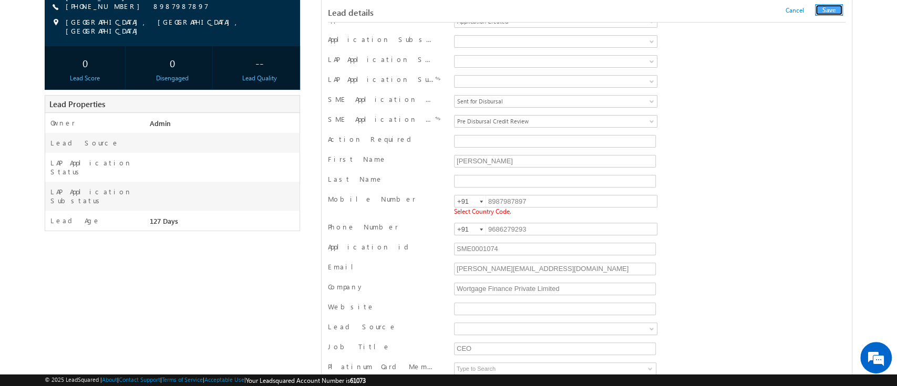
click at [835, 11] on button "Save" at bounding box center [829, 10] width 28 height 12
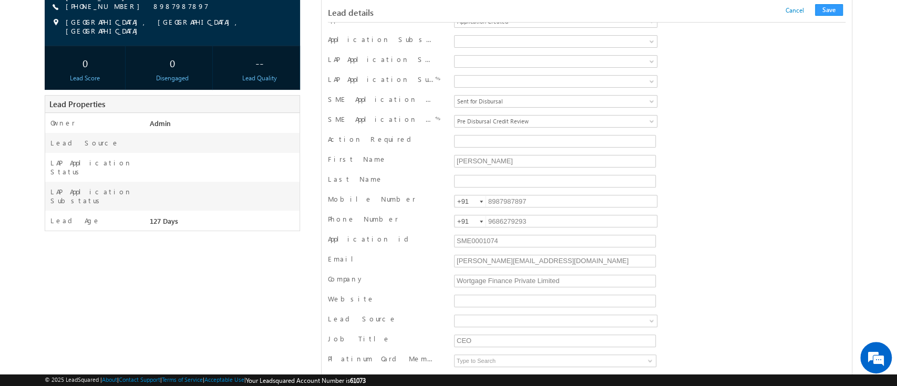
scroll to position [1026, 0]
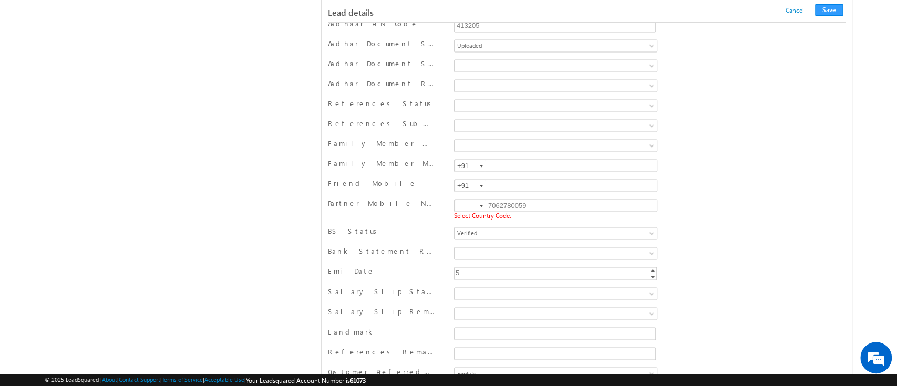
click at [480, 205] on div at bounding box center [481, 206] width 3 height 2
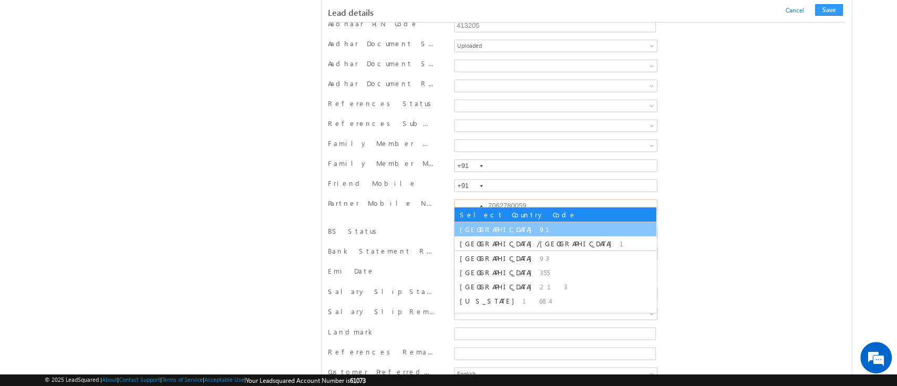
click at [485, 228] on li "India 91" at bounding box center [556, 229] width 202 height 14
type input "+91"
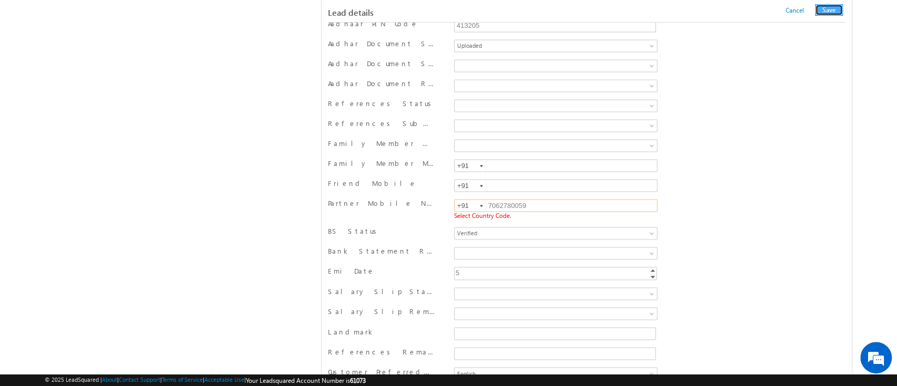
click at [831, 5] on button "Save" at bounding box center [829, 10] width 28 height 12
click at [828, 10] on button "Save" at bounding box center [829, 10] width 28 height 12
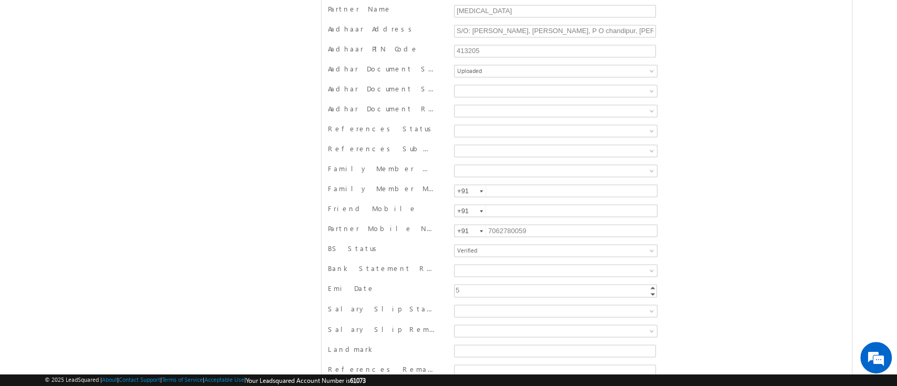
scroll to position [0, 0]
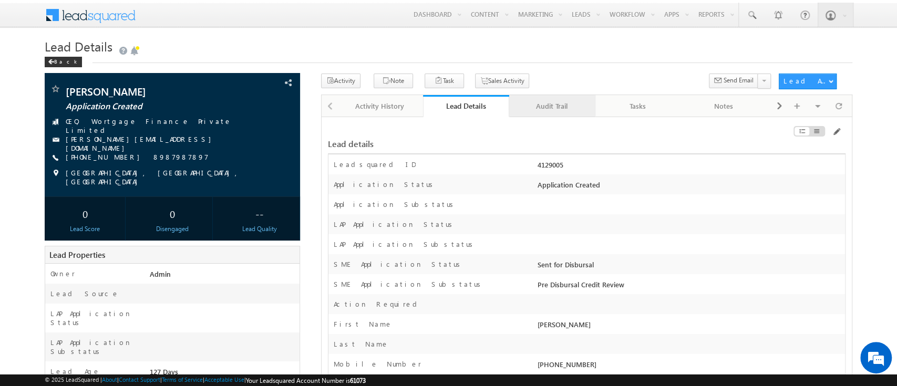
click at [555, 115] on link "Audit Trail" at bounding box center [552, 106] width 86 height 22
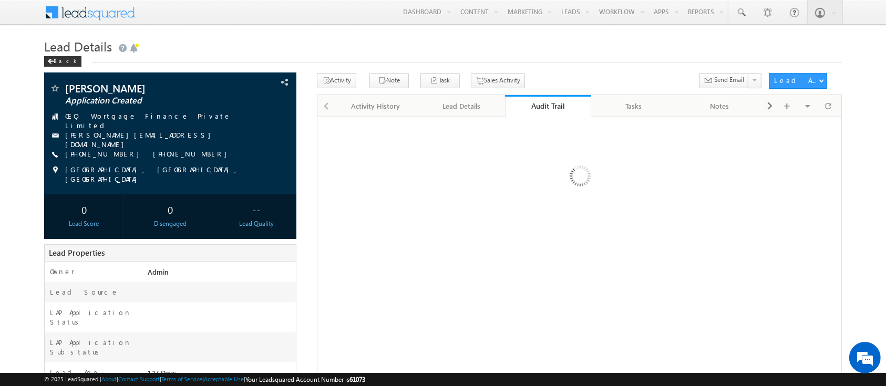
click at [555, 115] on link "Audit Trail" at bounding box center [548, 106] width 86 height 22
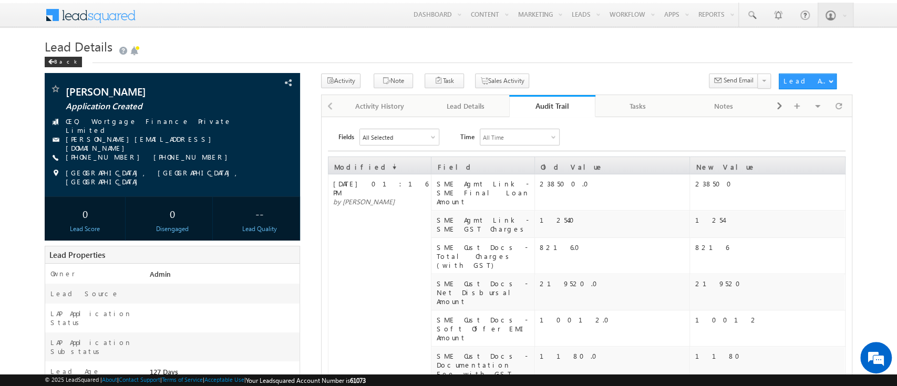
click at [555, 115] on link "Audit Trail" at bounding box center [552, 106] width 86 height 22
click at [546, 103] on div "Audit Trail" at bounding box center [552, 106] width 70 height 10
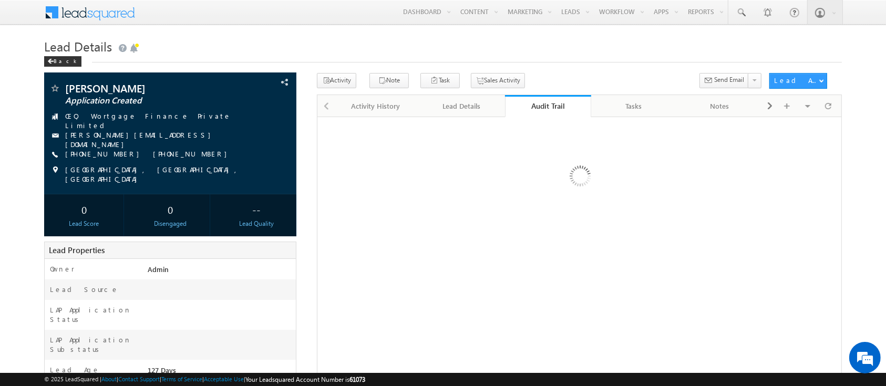
click at [546, 103] on div "Audit Trail" at bounding box center [548, 106] width 70 height 10
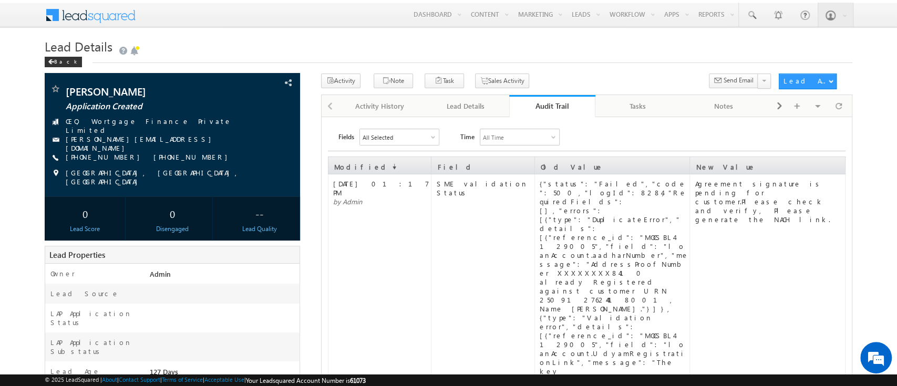
click at [742, 205] on div "Agreement signature is pending for customer.Please check and verify, Please gen…" at bounding box center [769, 201] width 149 height 45
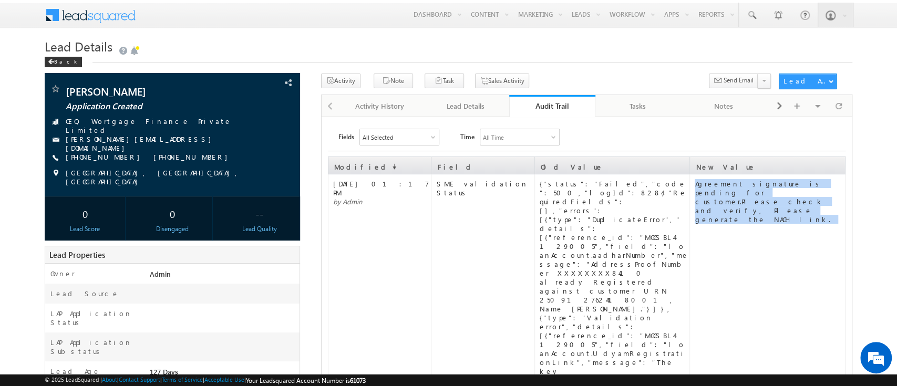
click at [742, 205] on div "Agreement signature is pending for customer.Please check and verify, Please gen…" at bounding box center [769, 201] width 149 height 45
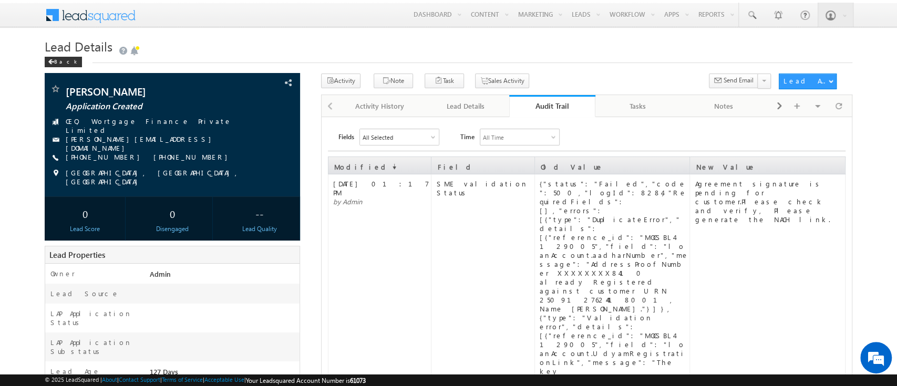
click at [411, 203] on td "23 Sep 2025 01:17 PM by Admin" at bounding box center [380, 305] width 104 height 260
drag, startPoint x: 471, startPoint y: 103, endPoint x: 671, endPoint y: 199, distance: 222.7
click at [471, 103] on div "Lead Details" at bounding box center [466, 106] width 68 height 13
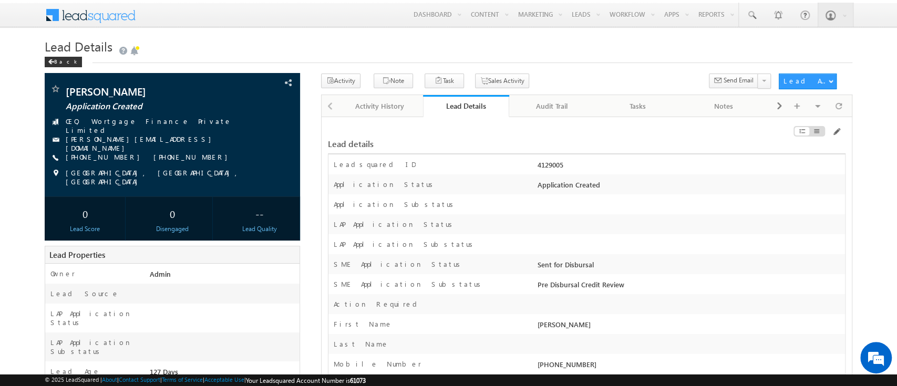
click at [549, 163] on div "4129005" at bounding box center [690, 167] width 310 height 15
copy div "4129005"
click at [554, 101] on div "Audit Trail" at bounding box center [552, 106] width 68 height 13
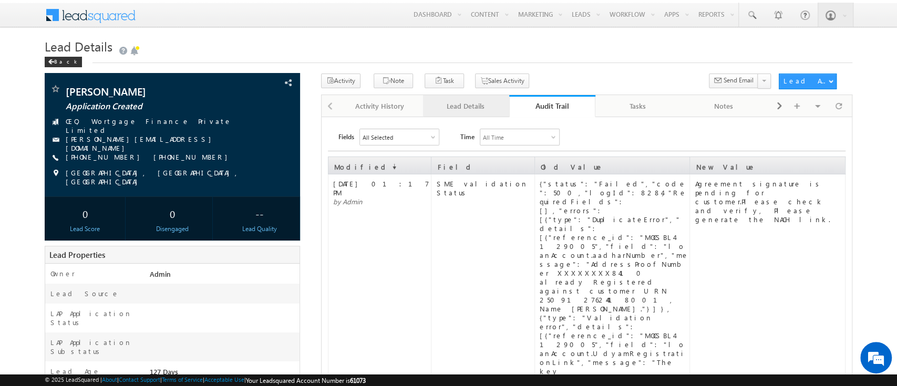
click at [473, 102] on div "Lead Details" at bounding box center [466, 106] width 68 height 13
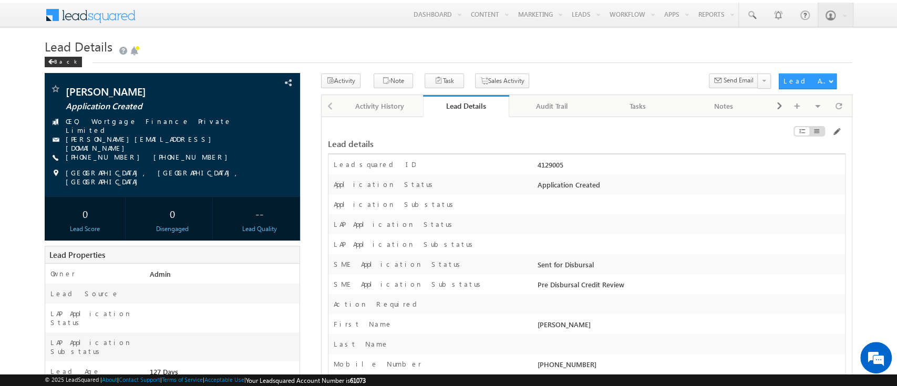
click at [473, 102] on div "Lead Details" at bounding box center [466, 106] width 70 height 10
click at [835, 132] on span at bounding box center [836, 132] width 8 height 8
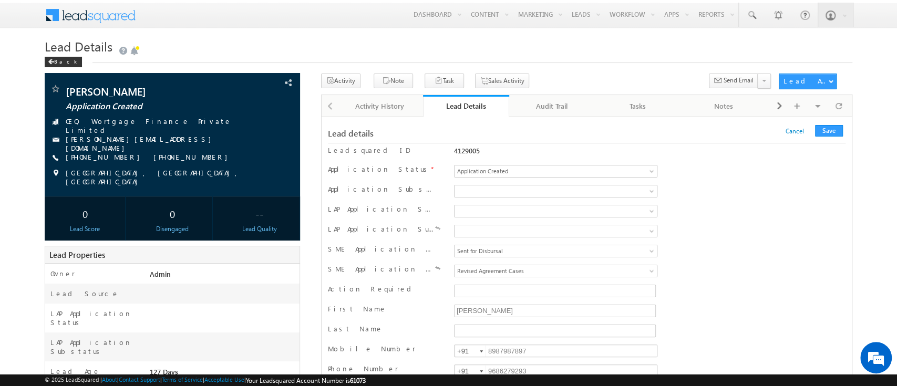
click at [670, 304] on div "First Name Sowmiyan" at bounding box center [587, 312] width 518 height 16
click at [485, 385] on input "SME0001074" at bounding box center [555, 391] width 202 height 13
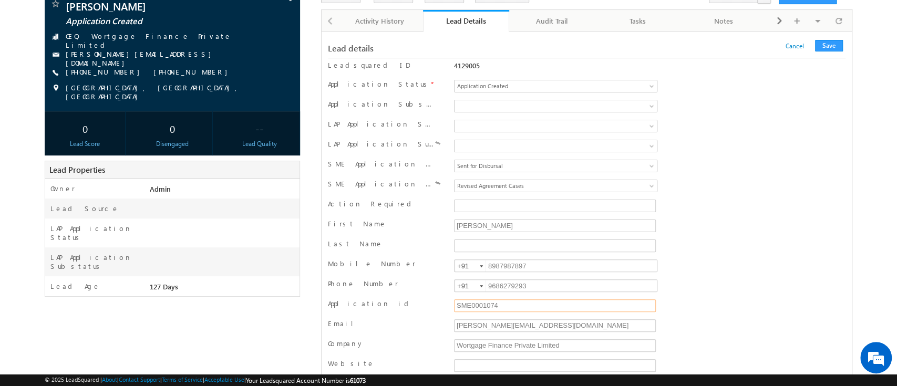
click at [485, 303] on input "SME0001074" at bounding box center [555, 306] width 202 height 13
click at [788, 229] on div "First Name Sowmiyan" at bounding box center [587, 227] width 518 height 16
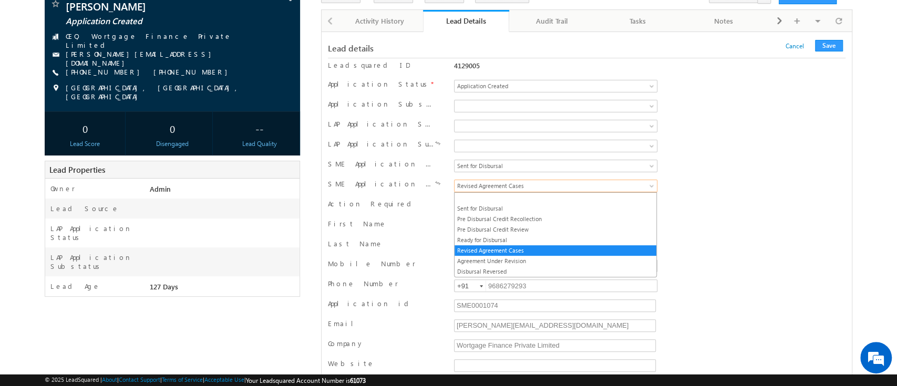
click at [612, 189] on span "Revised Agreement Cases" at bounding box center [537, 185] width 164 height 9
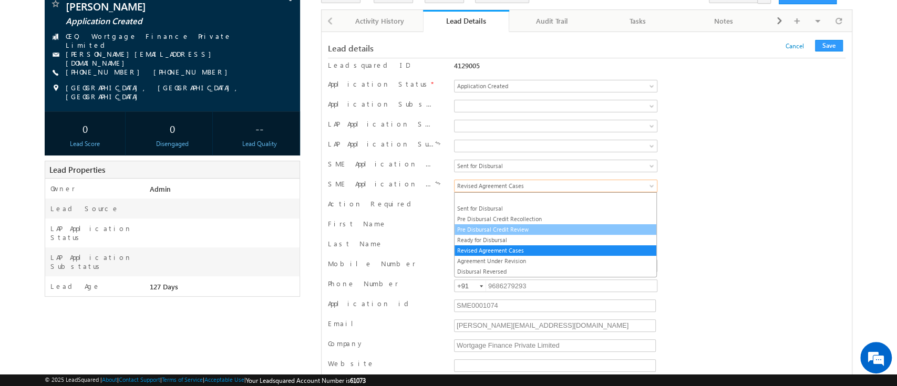
click at [592, 226] on link "Pre Disbursal Credit Review" at bounding box center [556, 229] width 202 height 9
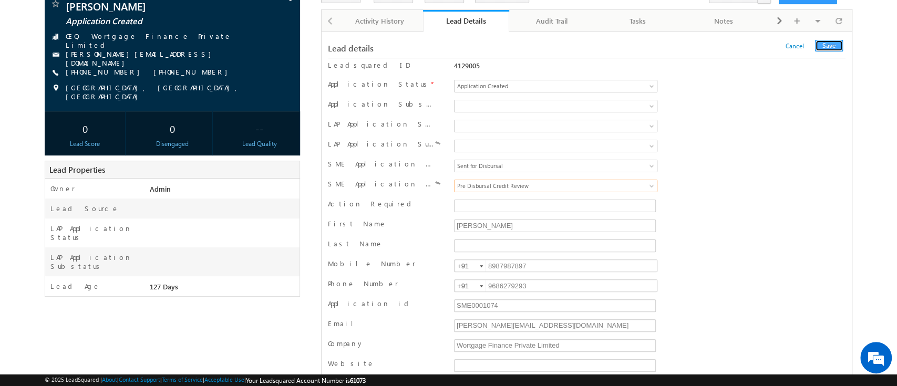
click at [834, 46] on button "Save" at bounding box center [829, 46] width 28 height 12
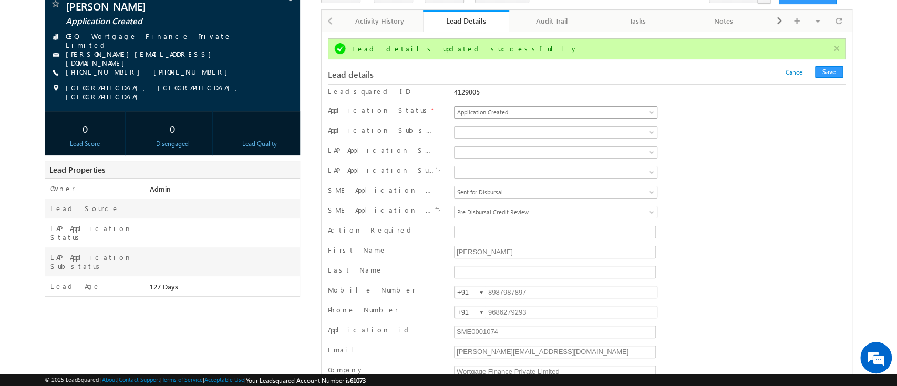
scroll to position [0, 0]
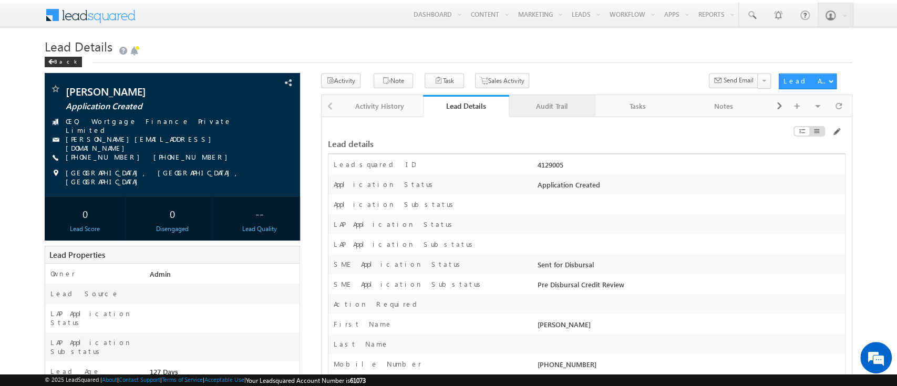
click at [568, 113] on div "Audit Trail" at bounding box center [552, 106] width 68 height 13
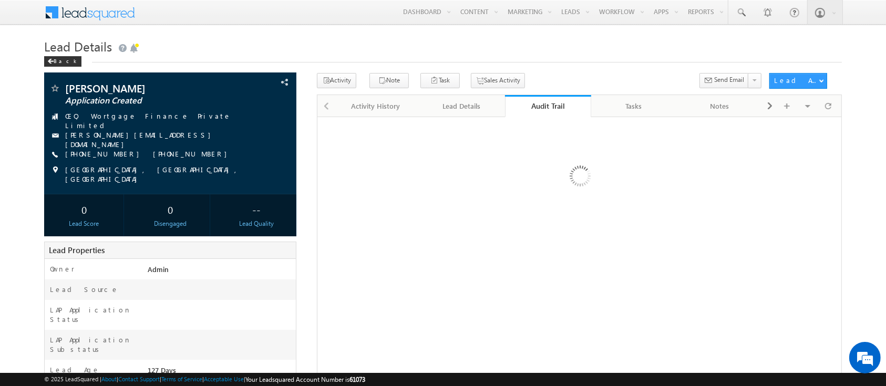
click at [568, 113] on link "Audit Trail" at bounding box center [548, 106] width 86 height 22
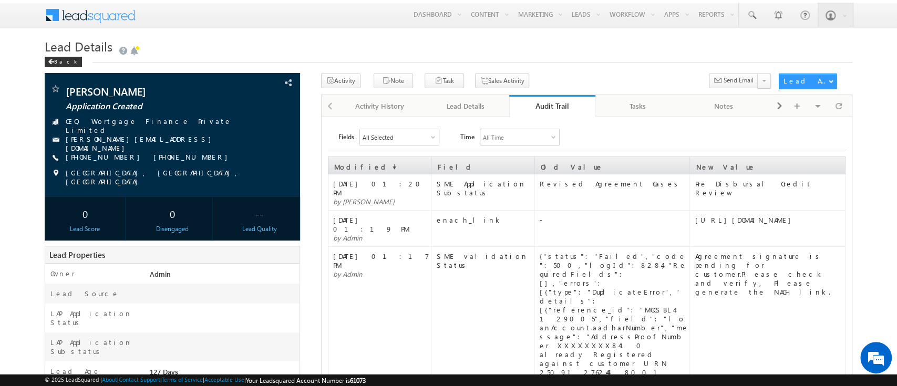
click at [568, 113] on link "Audit Trail" at bounding box center [552, 106] width 86 height 22
click at [563, 111] on div "Audit Trail" at bounding box center [552, 106] width 70 height 10
click at [547, 107] on div "Audit Trail" at bounding box center [552, 106] width 70 height 10
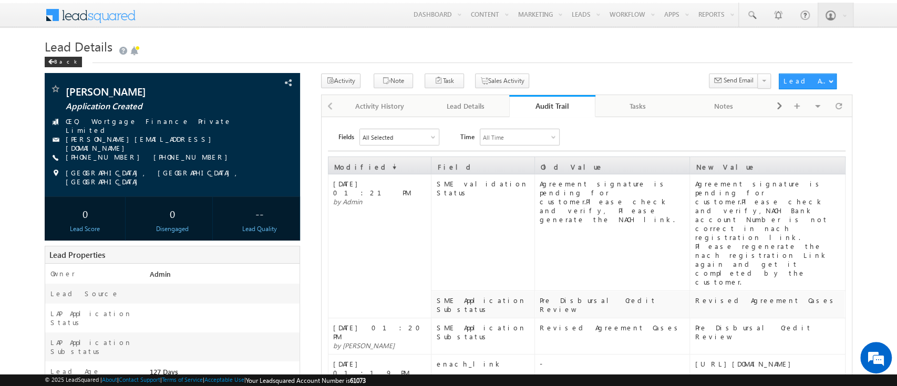
click at [555, 107] on div "Audit Trail" at bounding box center [552, 106] width 70 height 10
click at [754, 221] on div "Agreement signature is pending for customer.Please check and verify,NACH Bank a…" at bounding box center [769, 232] width 149 height 107
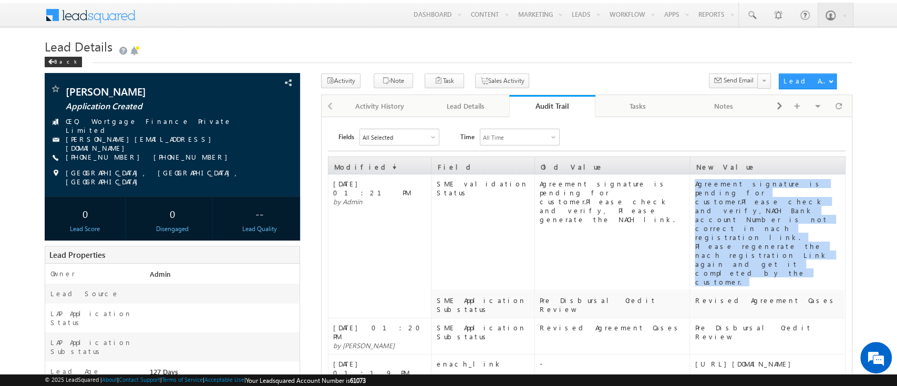
click at [754, 221] on div "Agreement signature is pending for customer.Please check and verify,NACH Bank a…" at bounding box center [769, 232] width 149 height 107
click at [750, 228] on div "Agreement signature is pending for customer.Please check and verify,NACH Bank a…" at bounding box center [769, 232] width 149 height 107
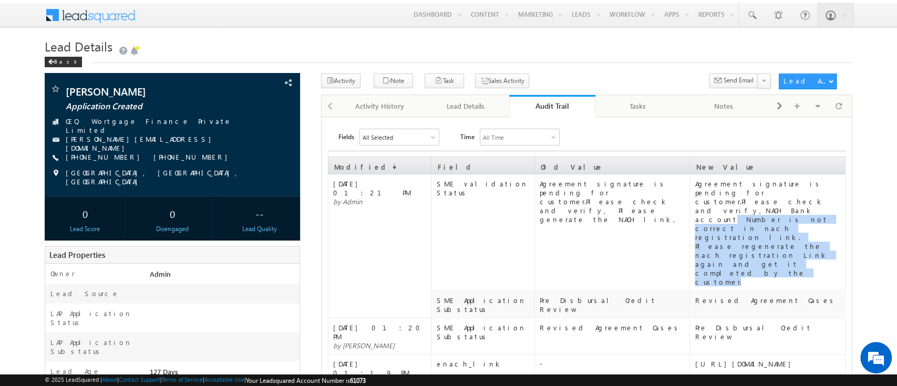
drag, startPoint x: 741, startPoint y: 231, endPoint x: 718, endPoint y: 204, distance: 35.4
click at [718, 204] on div "Agreement signature is pending for customer.Please check and verify,NACH Bank a…" at bounding box center [769, 232] width 149 height 107
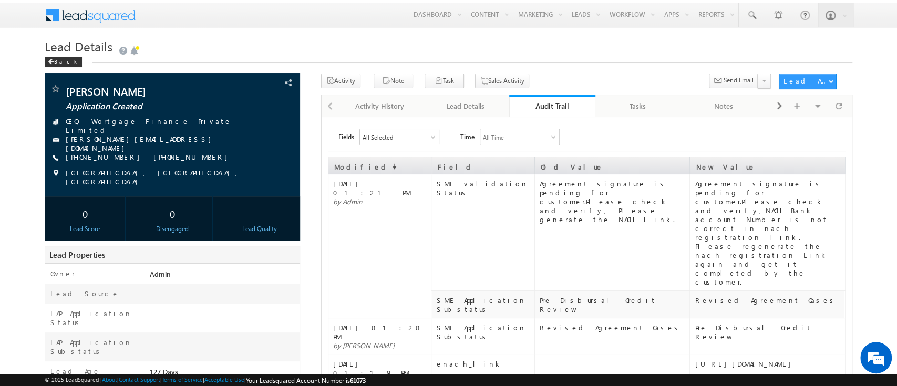
click at [477, 110] on div "Lead Details" at bounding box center [466, 106] width 68 height 13
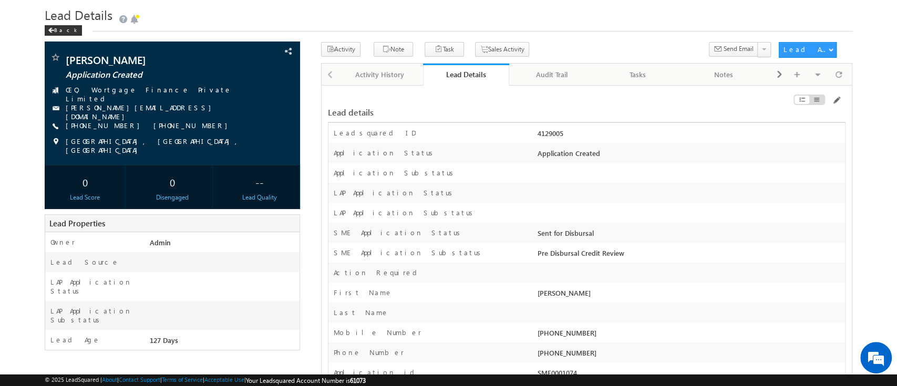
scroll to position [42, 0]
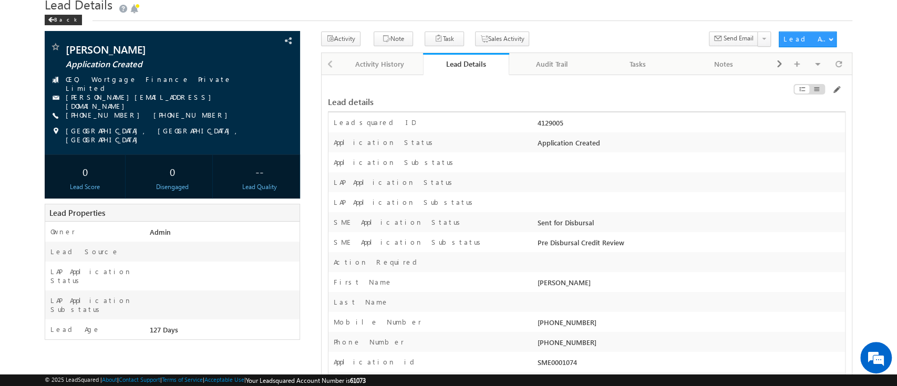
click at [571, 326] on div "[PHONE_NUMBER]" at bounding box center [690, 325] width 310 height 15
copy div "8987987897"
click at [842, 87] on div at bounding box center [763, 92] width 163 height 12
click at [837, 90] on span at bounding box center [836, 90] width 8 height 8
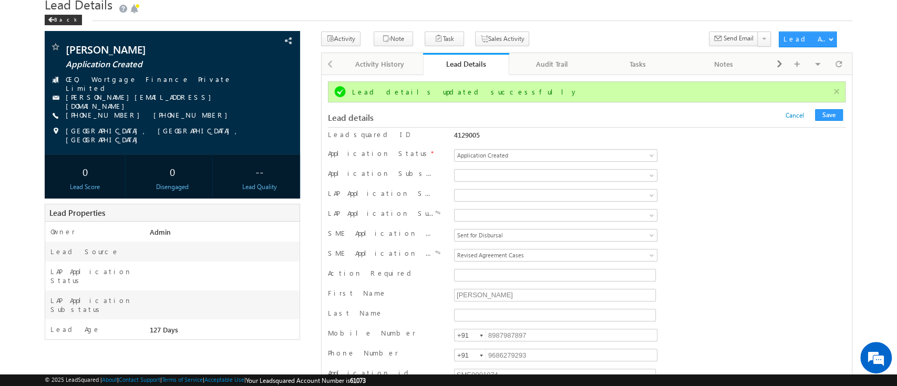
scroll to position [0, 0]
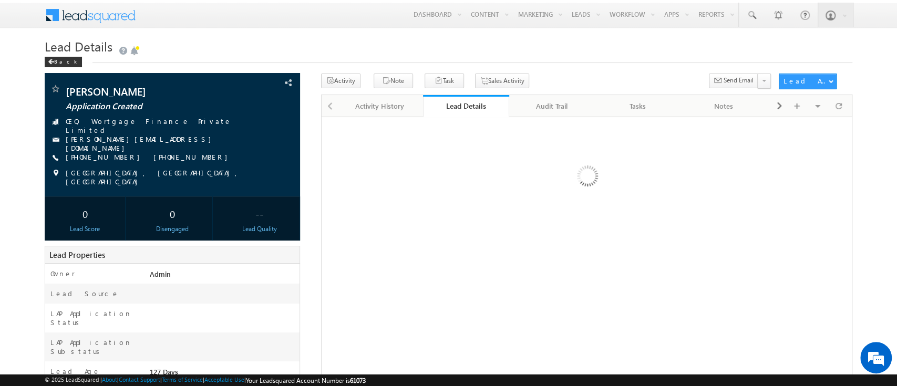
click at [595, 298] on div "Fields All Selected Select All System 48 Application Status Conversion Referrer…" at bounding box center [586, 330] width 531 height 426
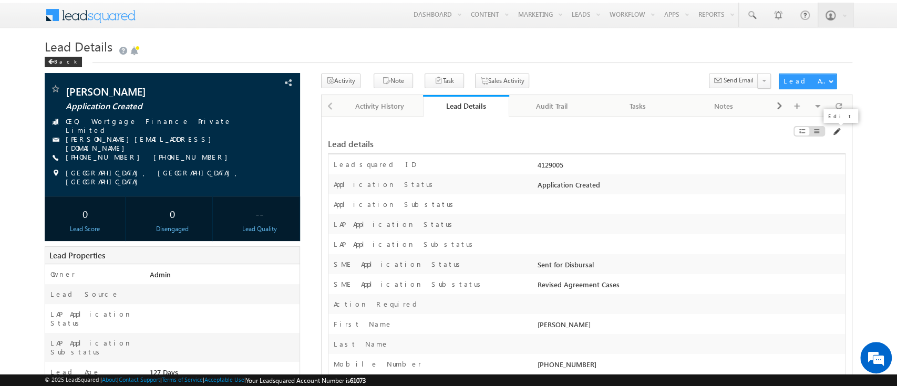
click at [839, 132] on span at bounding box center [836, 132] width 8 height 8
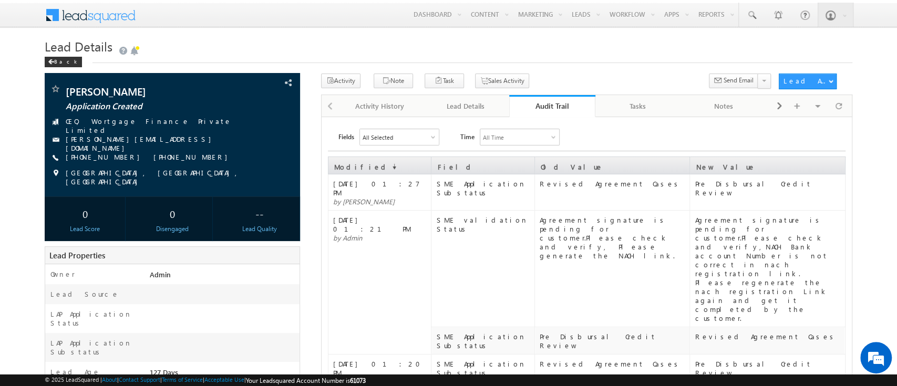
click at [560, 106] on div "Audit Trail" at bounding box center [552, 106] width 70 height 10
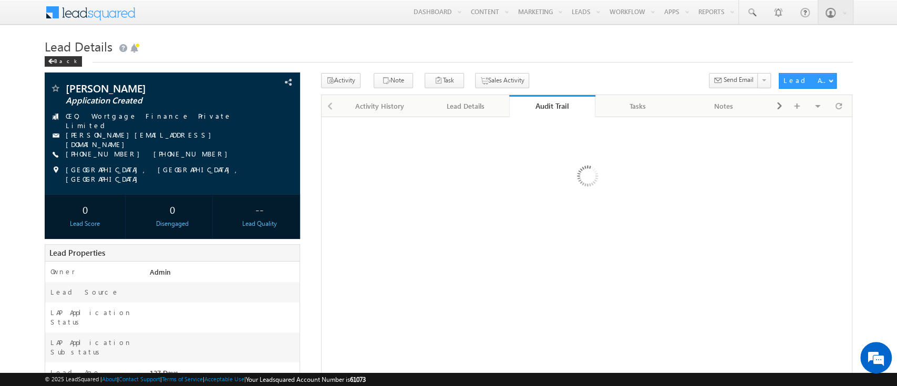
click at [560, 106] on div "Audit Trail" at bounding box center [552, 106] width 70 height 10
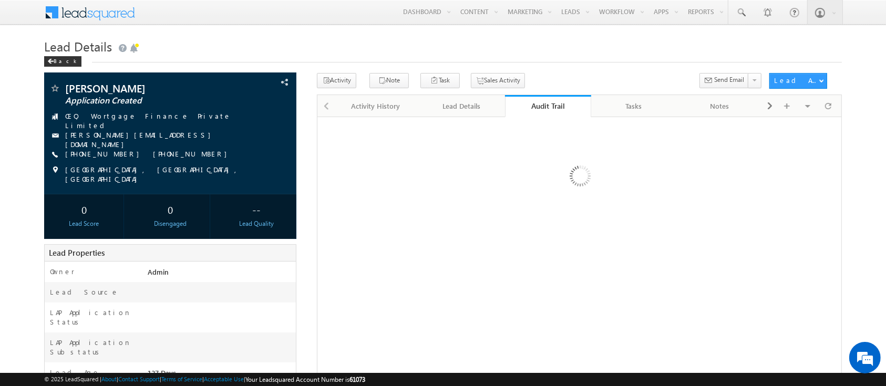
click at [560, 106] on div "Audit Trail" at bounding box center [548, 106] width 70 height 10
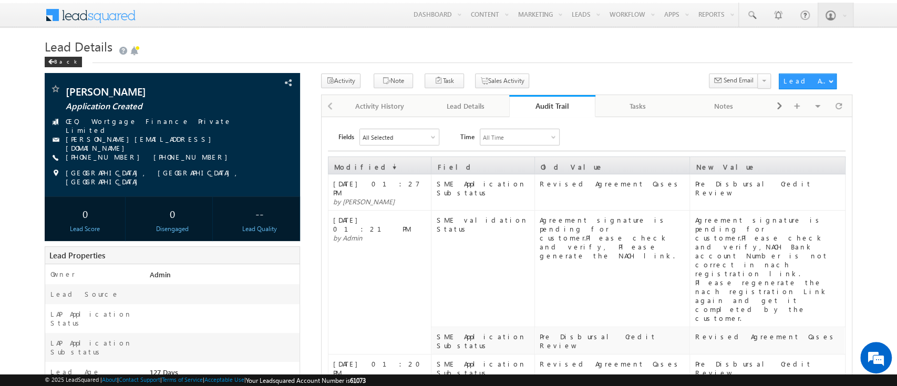
click at [543, 104] on div "Audit Trail" at bounding box center [552, 106] width 70 height 10
drag, startPoint x: 540, startPoint y: 104, endPoint x: 525, endPoint y: 105, distance: 15.8
click at [525, 105] on div "Audit Trail" at bounding box center [552, 106] width 70 height 10
click at [558, 111] on div "Audit Trail" at bounding box center [552, 106] width 70 height 10
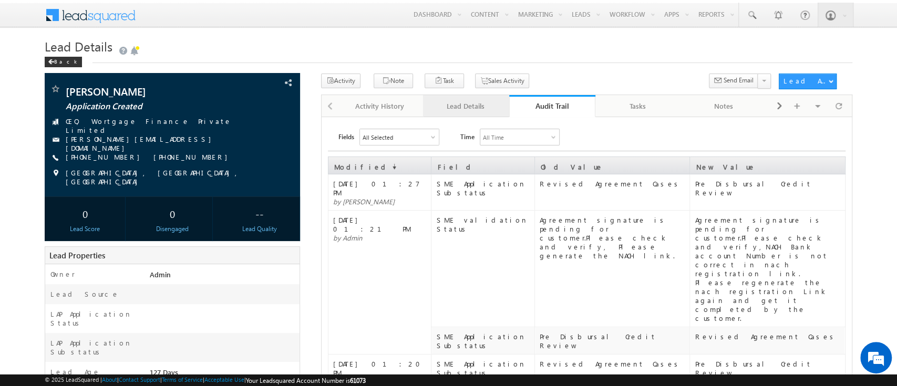
click at [471, 106] on div "Lead Details" at bounding box center [466, 106] width 68 height 13
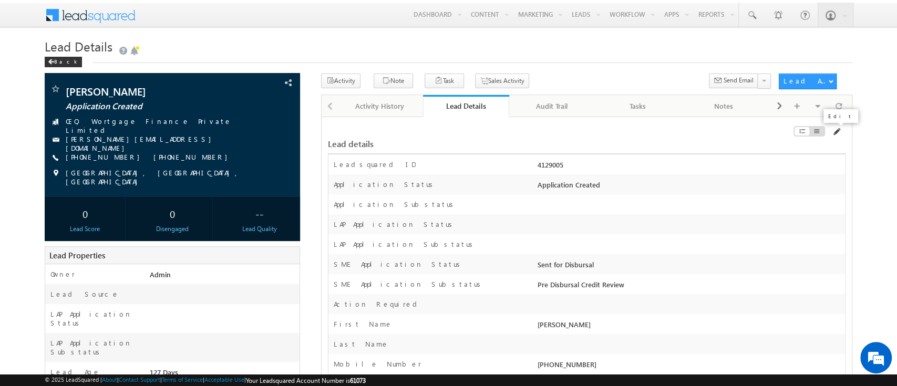
click at [835, 132] on span at bounding box center [836, 132] width 8 height 8
click at [161, 154] on span "[PHONE_NUMBER] [PHONE_NUMBER]" at bounding box center [149, 157] width 167 height 11
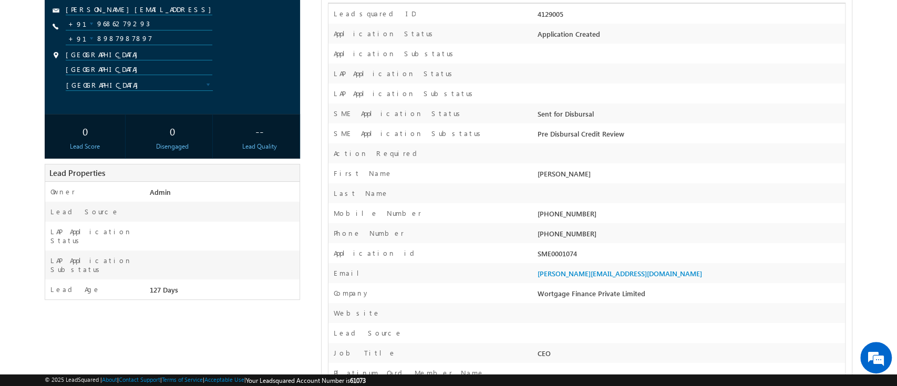
scroll to position [75, 0]
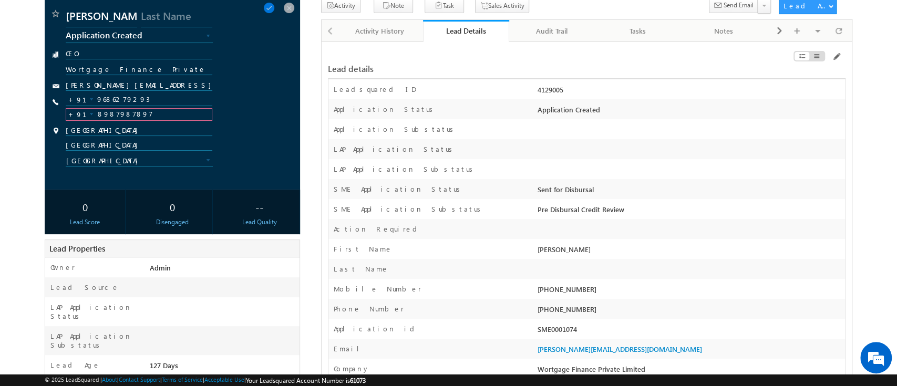
click at [160, 119] on input "8987987897" at bounding box center [139, 114] width 146 height 13
click at [163, 95] on input "9686279293" at bounding box center [139, 100] width 146 height 13
paste input "8825646759"
type input "8825646759"
click at [262, 149] on div "[GEOGRAPHIC_DATA]" at bounding box center [170, 148] width 208 height 15
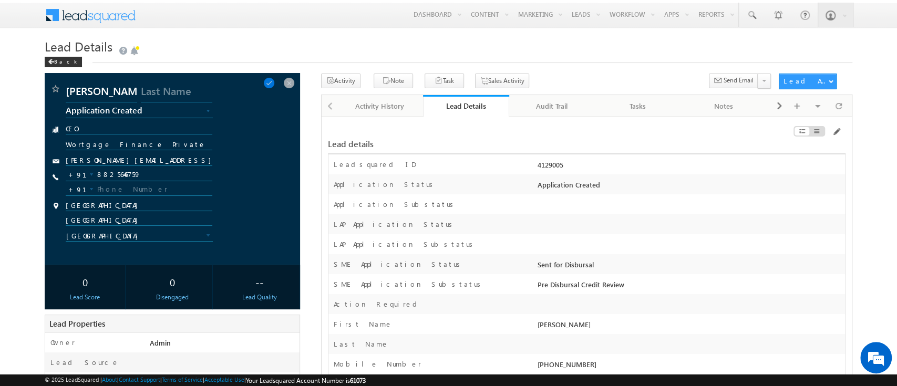
scroll to position [18, 0]
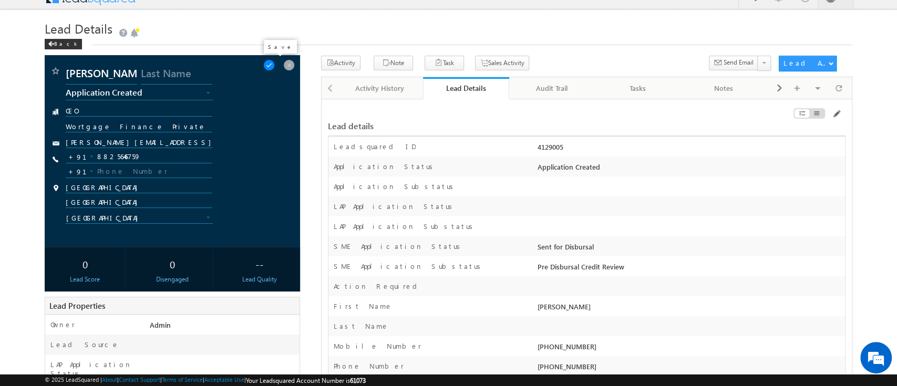
click at [272, 64] on span at bounding box center [269, 65] width 12 height 12
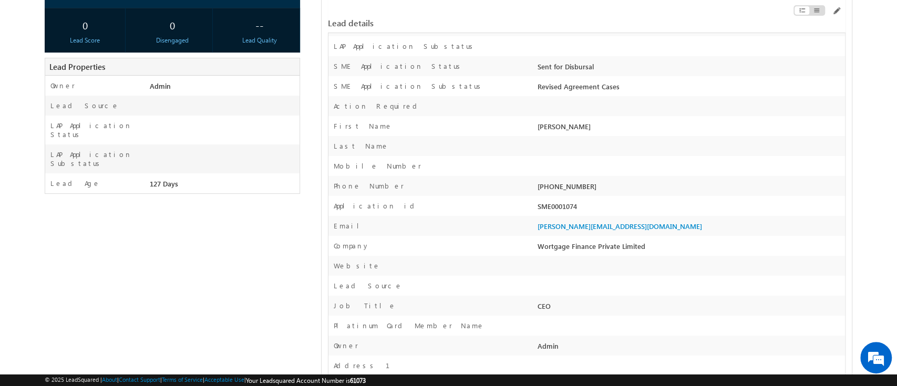
scroll to position [189, 0]
click at [539, 206] on div "SME0001074" at bounding box center [690, 208] width 310 height 15
click at [647, 144] on div "Last Name" at bounding box center [587, 146] width 517 height 20
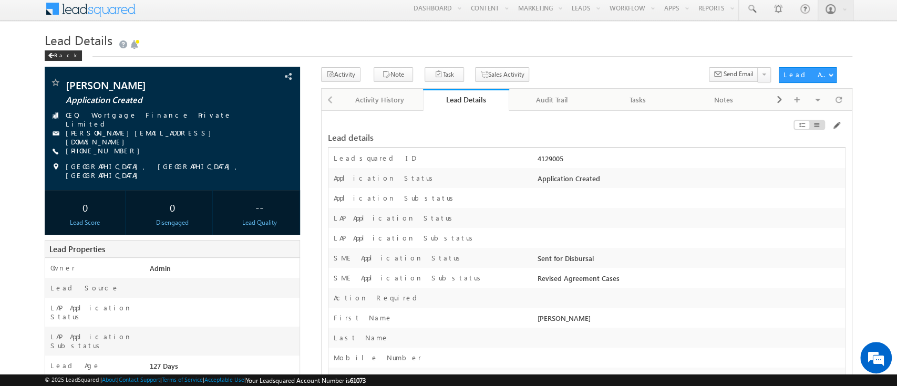
scroll to position [5, 0]
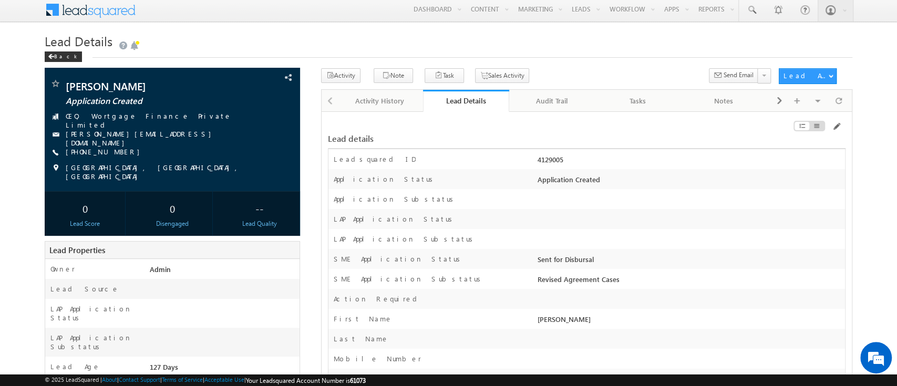
click at [567, 86] on div "Activity Note Task Sales Activity Send Email" at bounding box center [547, 77] width 452 height 19
click at [558, 98] on div "Audit Trail" at bounding box center [552, 101] width 68 height 13
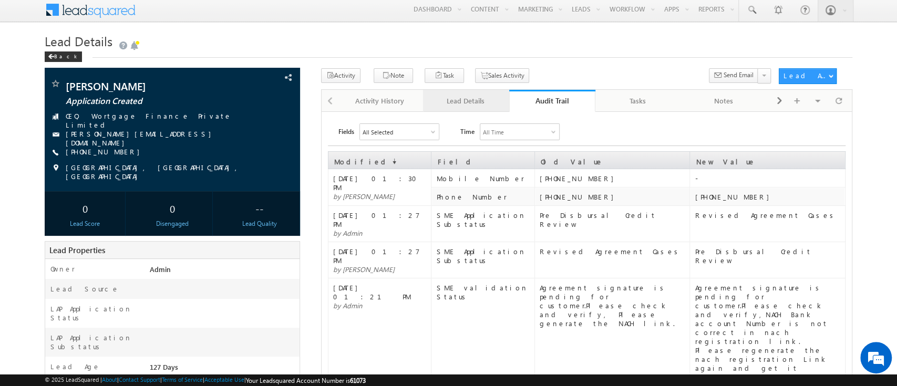
click at [480, 104] on div "Lead Details" at bounding box center [466, 101] width 68 height 13
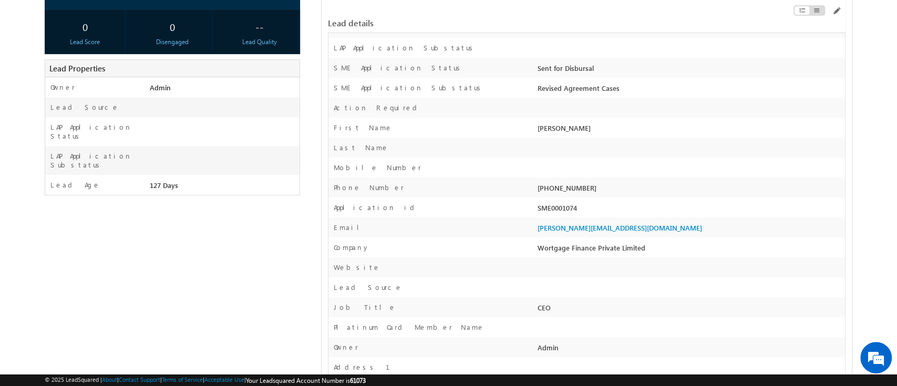
scroll to position [0, 0]
